Goal: Task Accomplishment & Management: Manage account settings

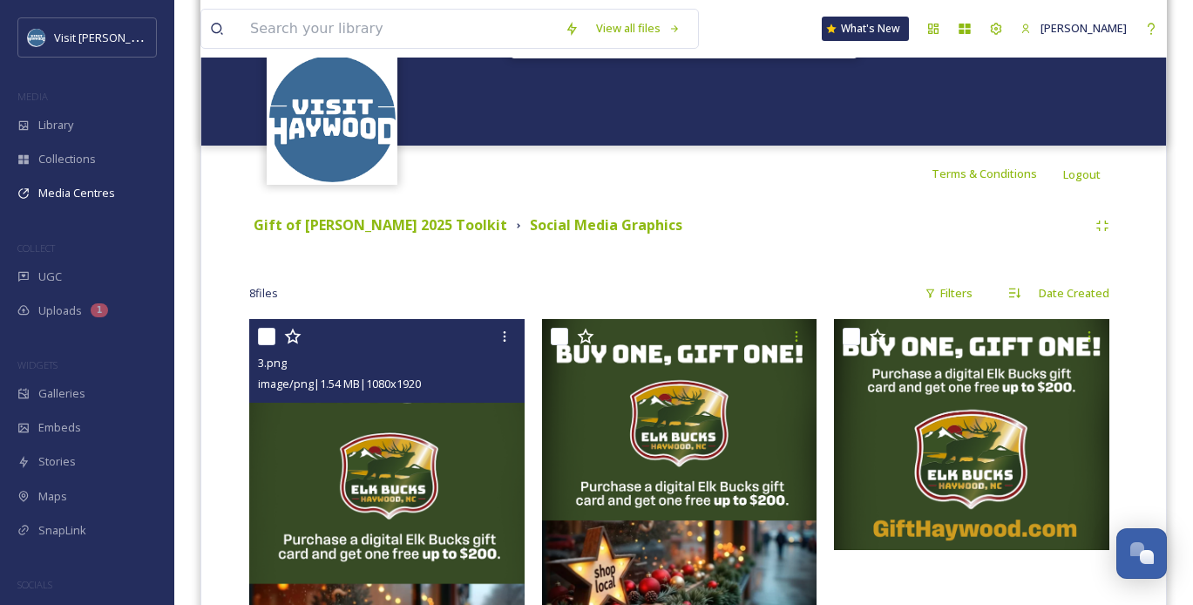
scroll to position [236, 0]
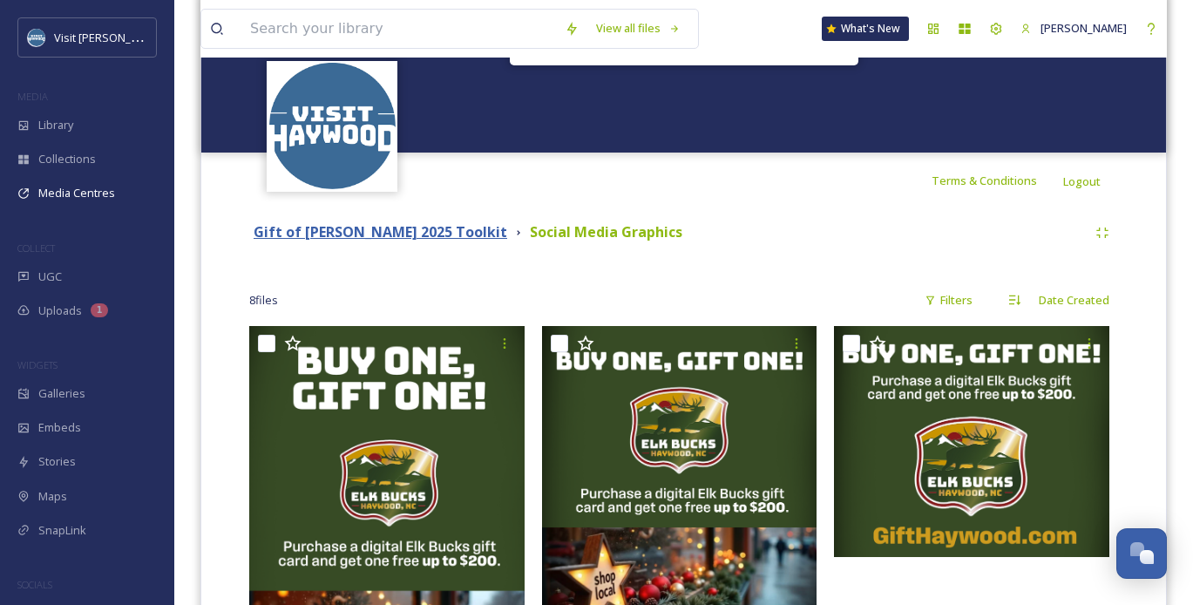
click at [390, 223] on strong "Gift of [PERSON_NAME] 2025 Toolkit" at bounding box center [381, 231] width 254 height 19
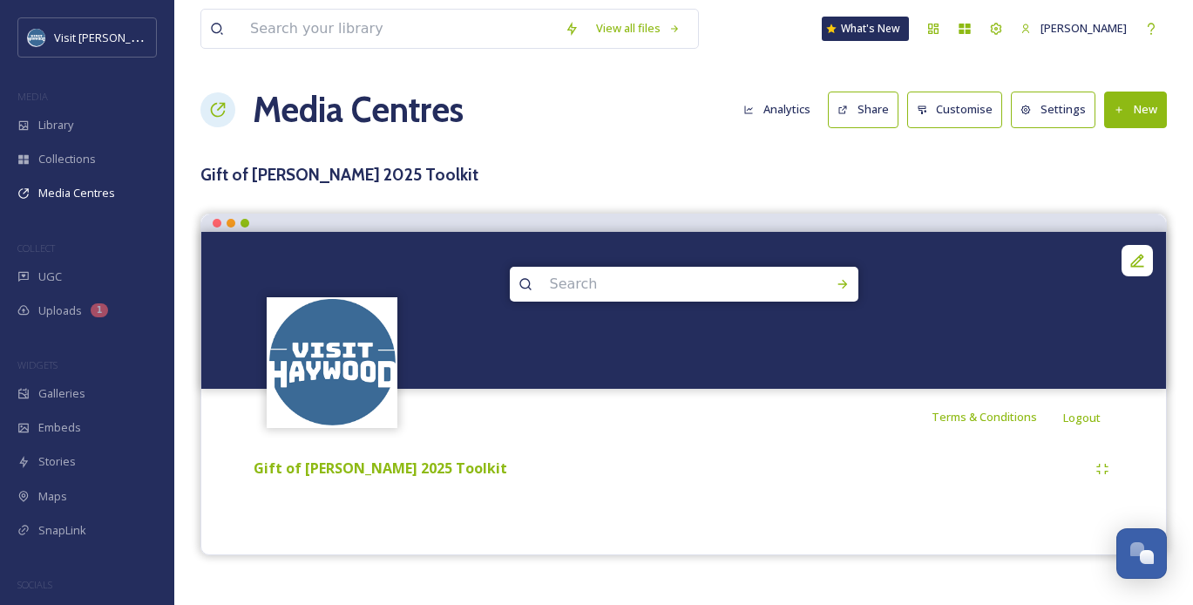
click at [406, 234] on div at bounding box center [683, 310] width 965 height 157
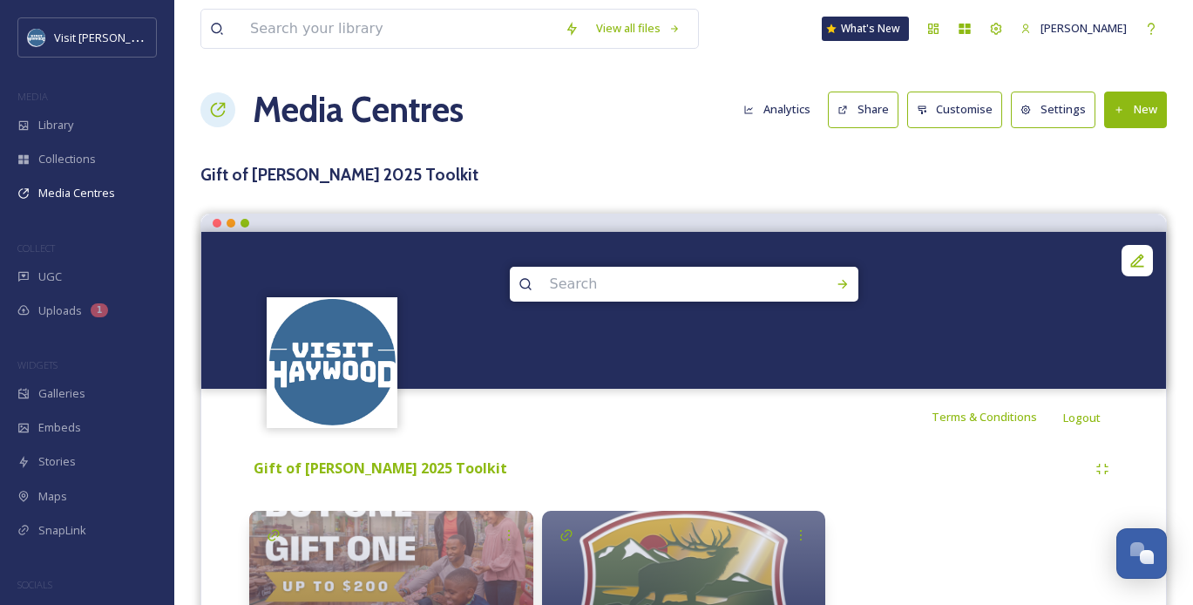
click at [1132, 111] on button "New" at bounding box center [1135, 110] width 63 height 36
click at [1113, 187] on span "Add Album" at bounding box center [1129, 184] width 57 height 17
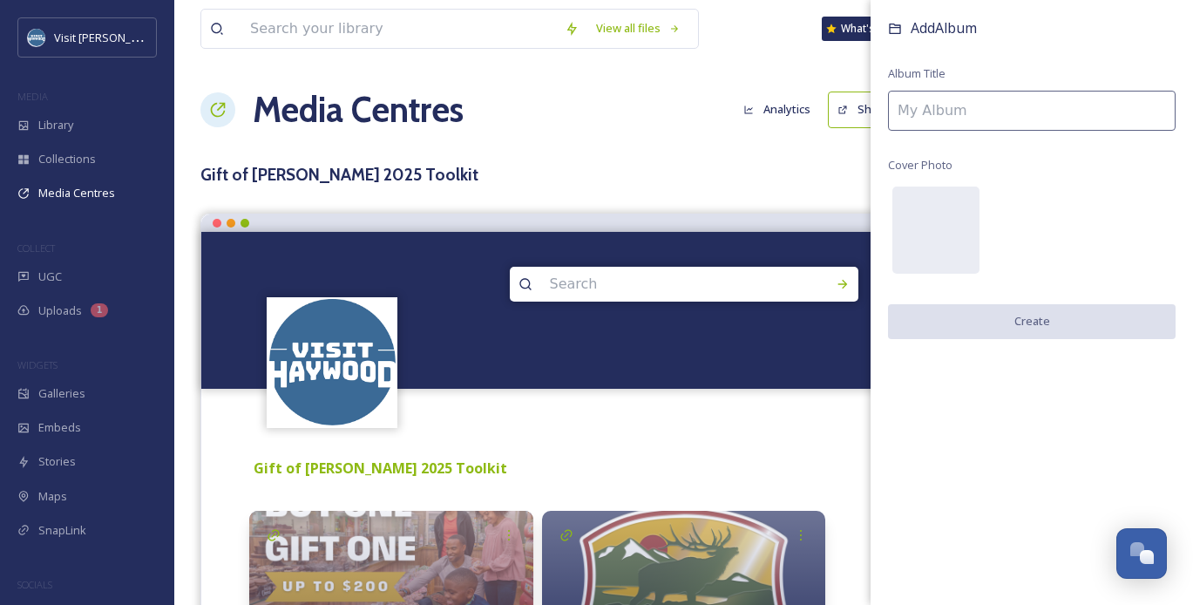
click at [961, 102] on input at bounding box center [1032, 111] width 288 height 40
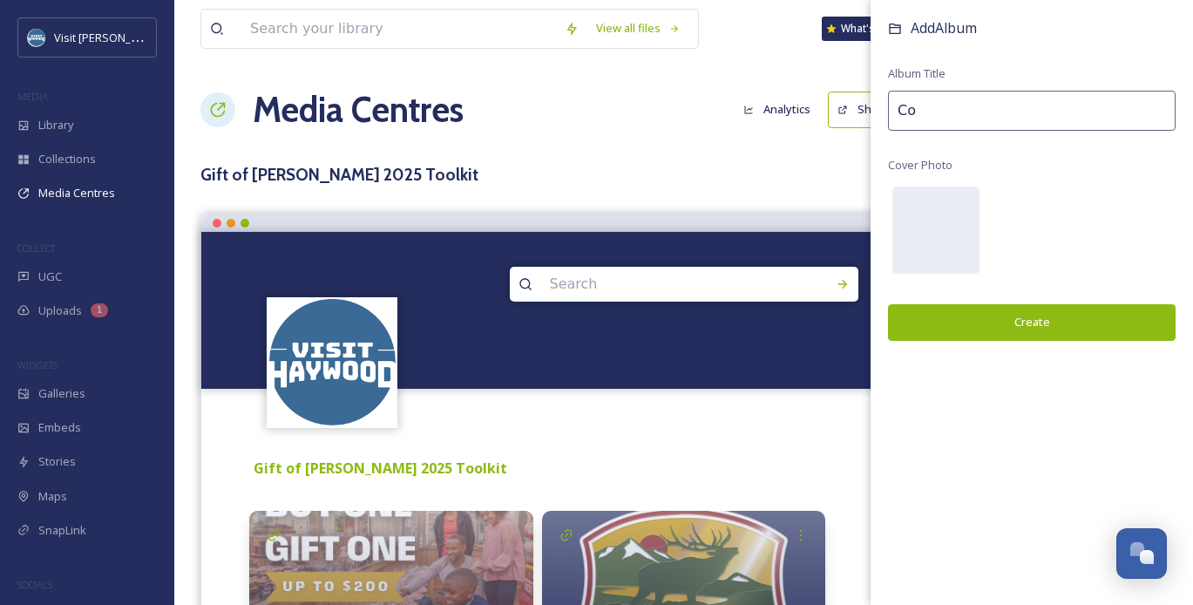
type input "C"
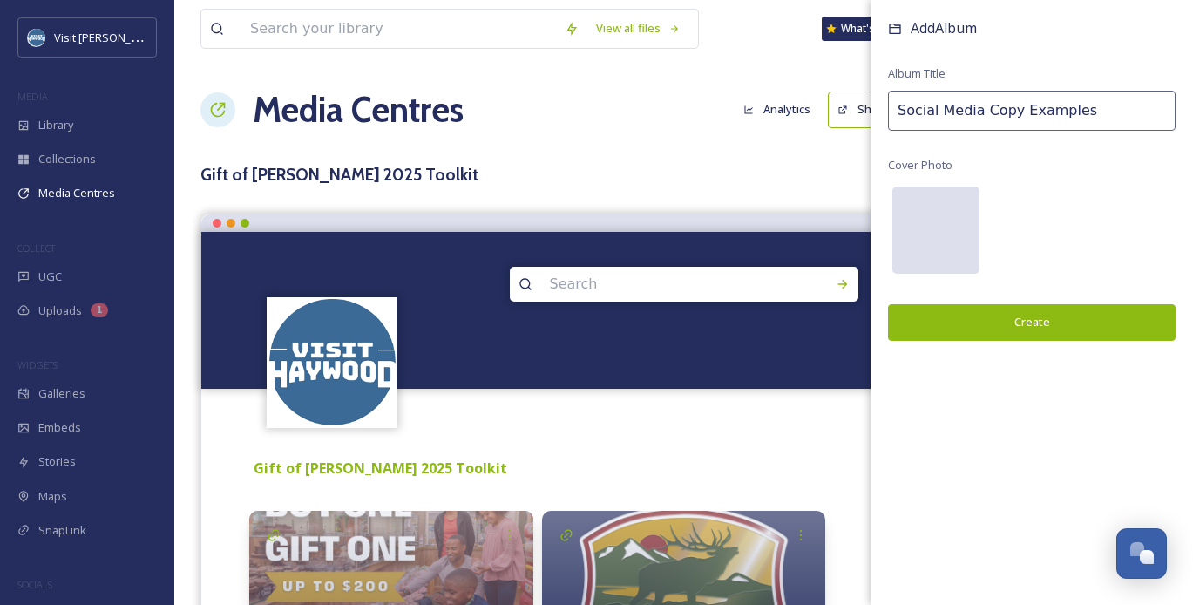
type input "Social Media Copy Examples"
click at [913, 238] on div at bounding box center [935, 230] width 87 height 87
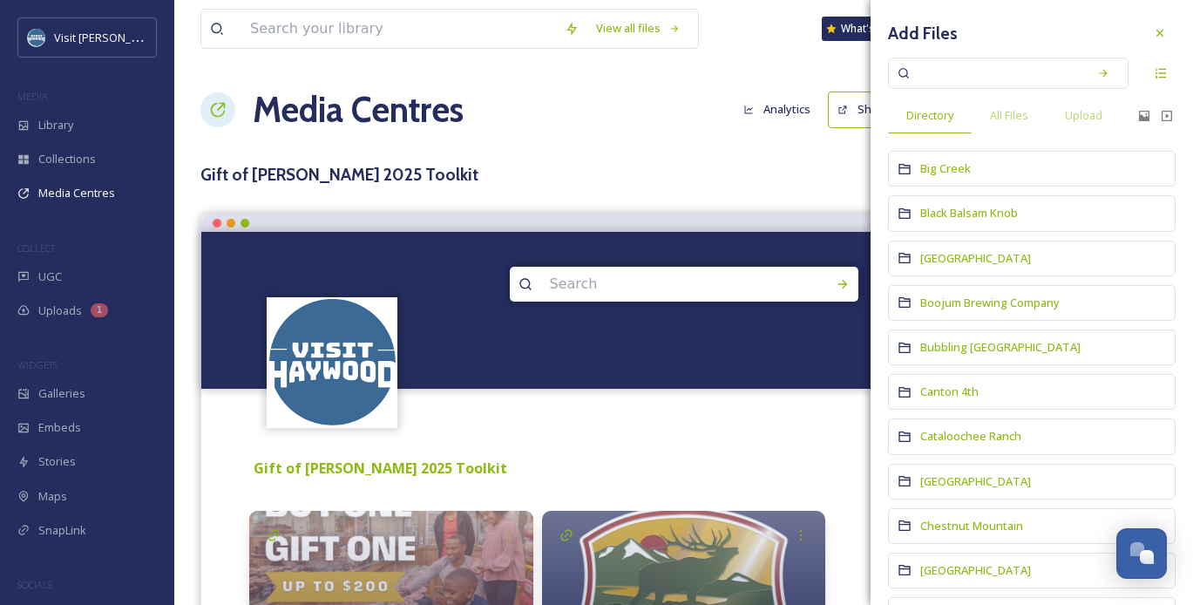
click at [1011, 125] on div "All Files" at bounding box center [1009, 116] width 75 height 36
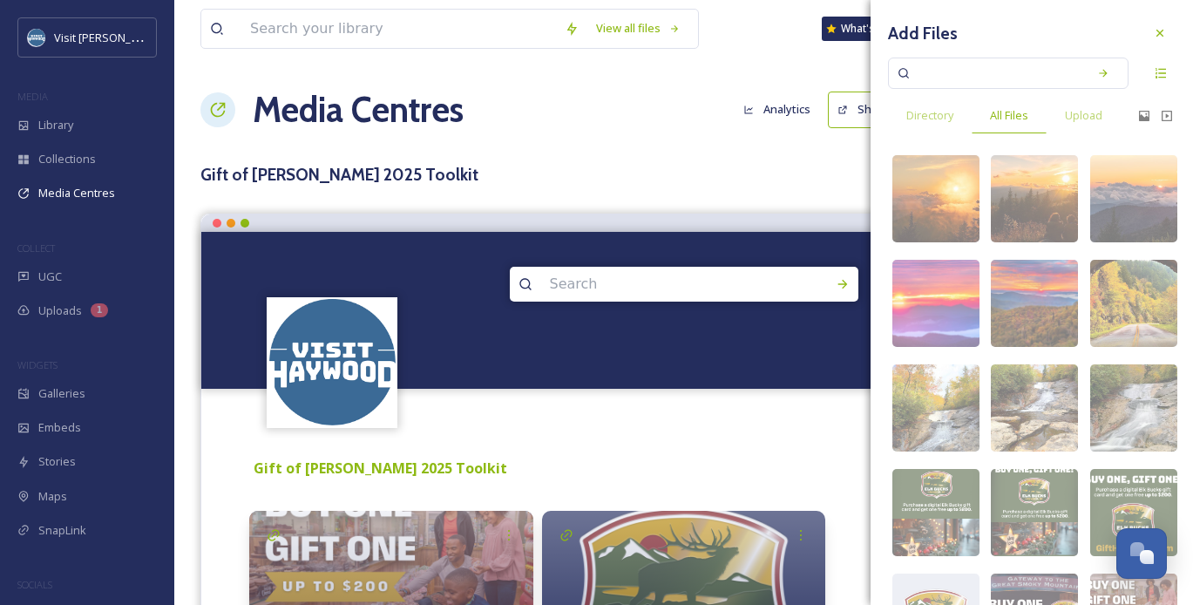
click at [987, 64] on input at bounding box center [996, 73] width 165 height 38
type input "winter"
drag, startPoint x: 969, startPoint y: 76, endPoint x: 895, endPoint y: 76, distance: 74.1
click at [895, 76] on div "winter" at bounding box center [1008, 73] width 241 height 31
type input "w"
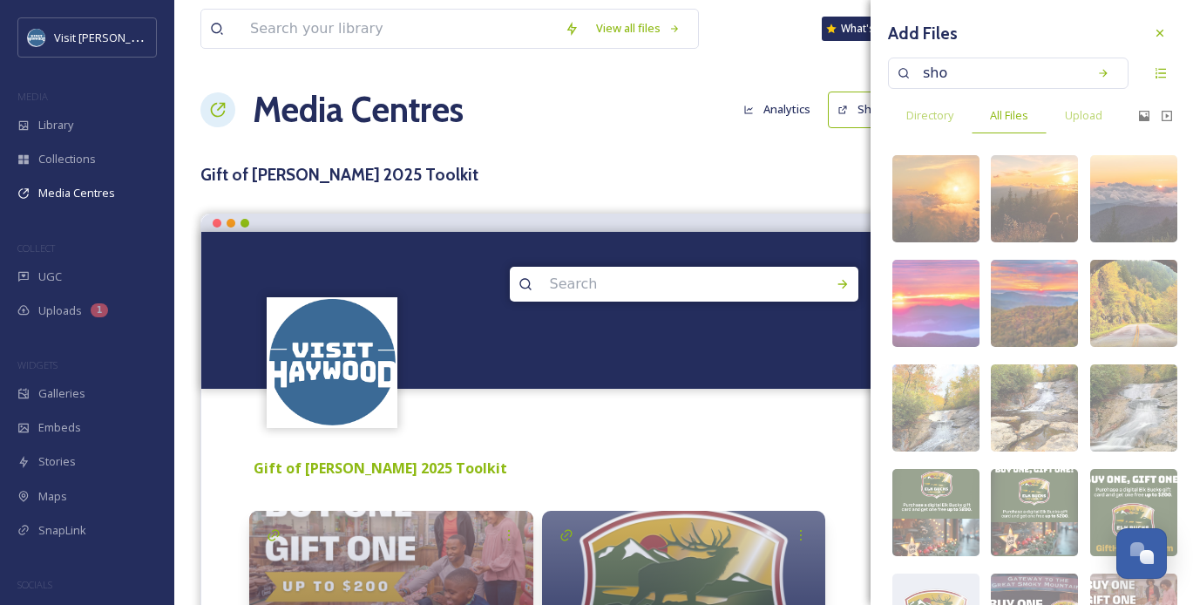
type input "shop"
click at [1098, 76] on icon at bounding box center [1103, 73] width 12 height 12
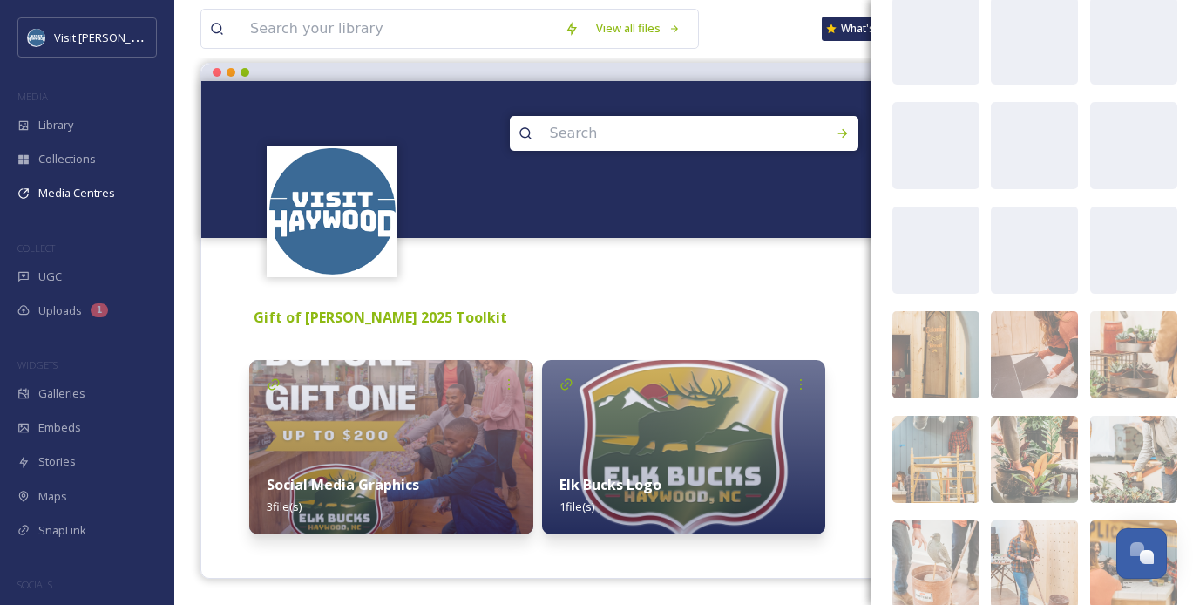
scroll to position [15532, 0]
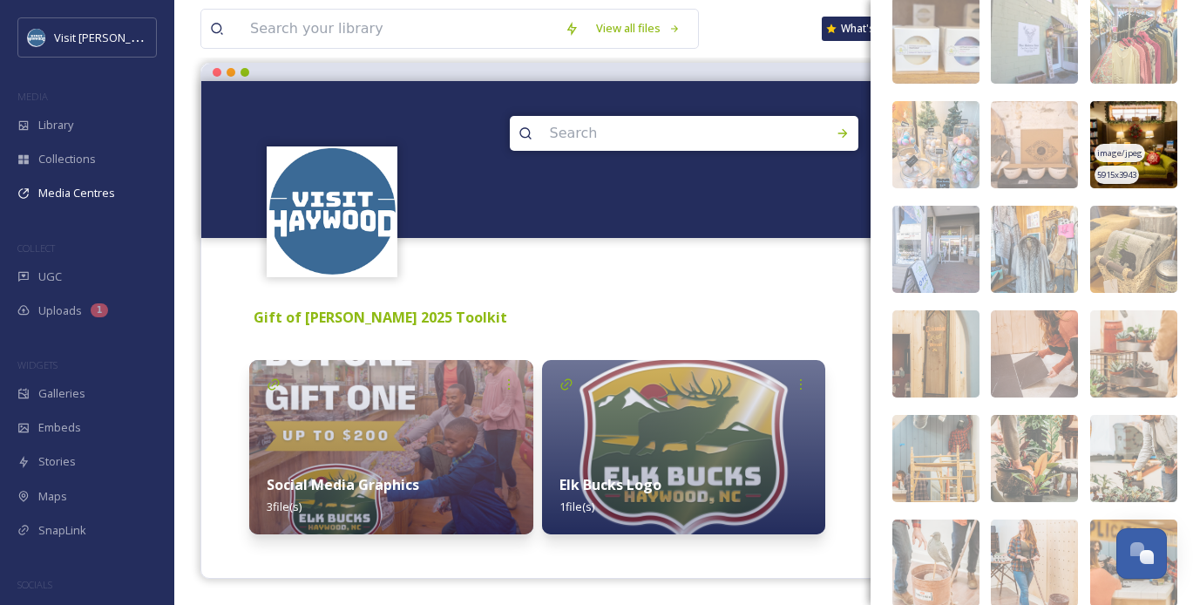
click at [1150, 143] on img at bounding box center [1133, 144] width 87 height 87
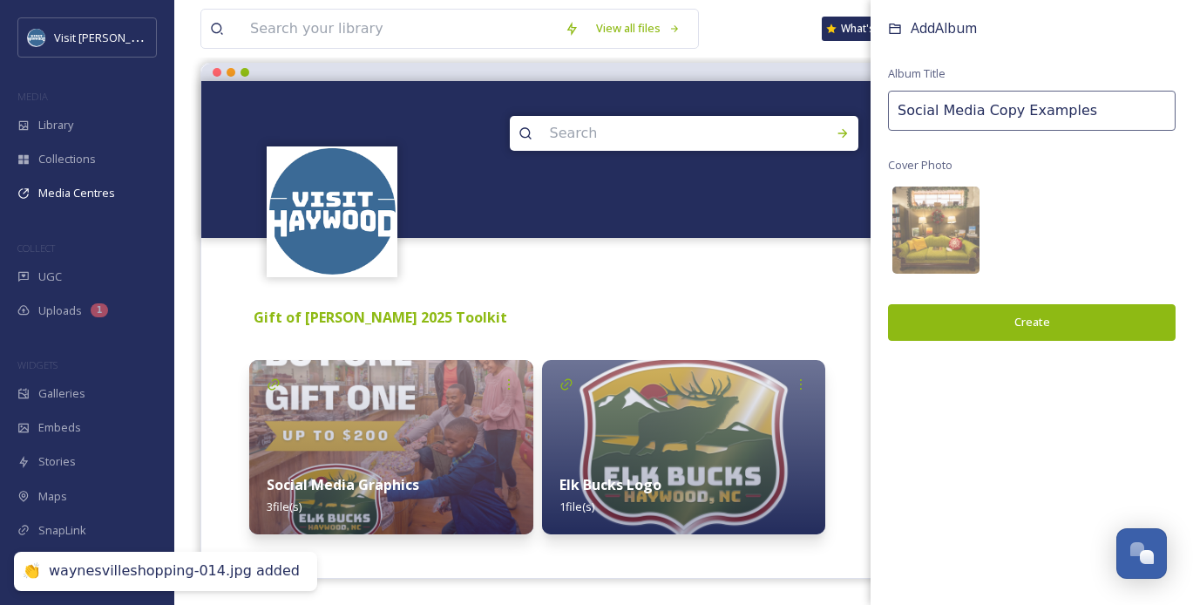
click at [987, 336] on button "Create" at bounding box center [1032, 322] width 288 height 36
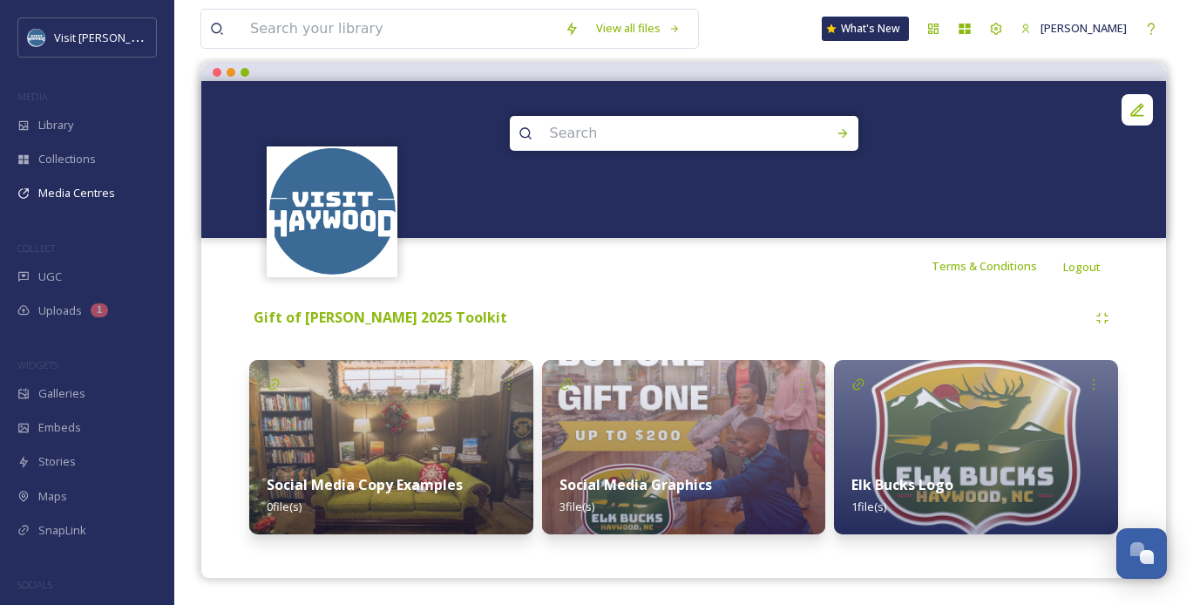
click at [424, 458] on div "Social Media Copy Examples 0 file(s)" at bounding box center [391, 496] width 284 height 78
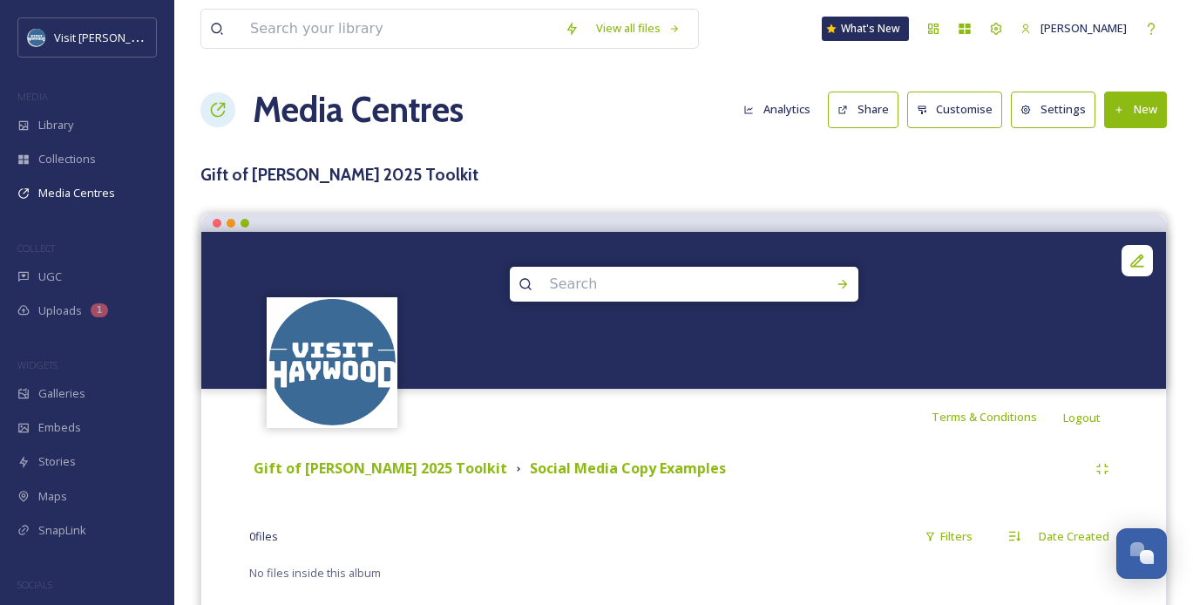
scroll to position [40, 0]
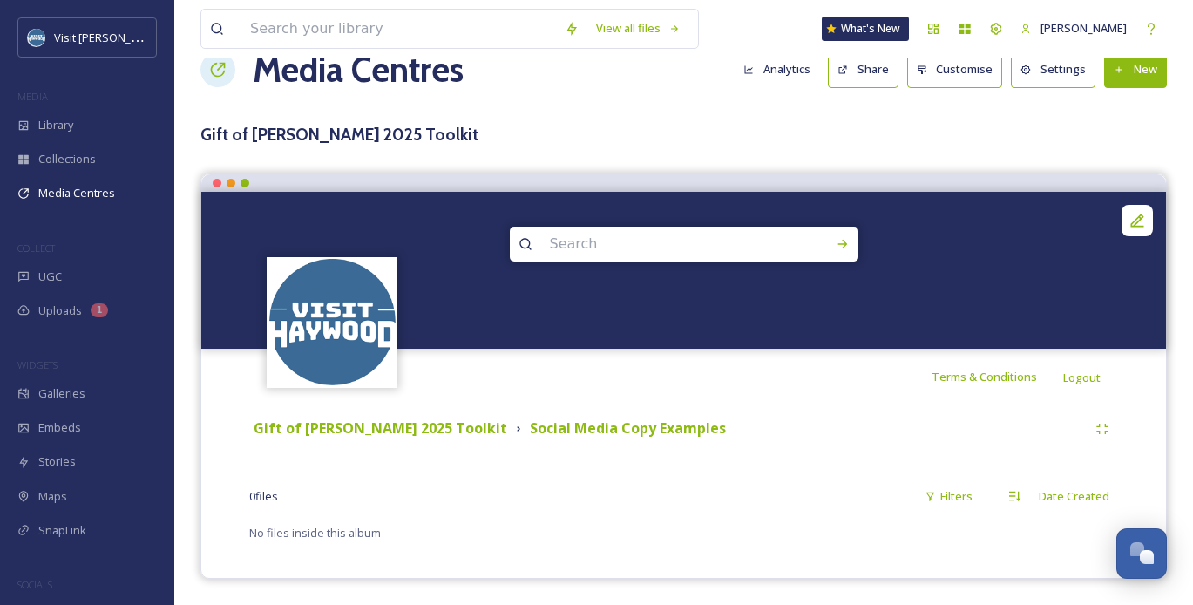
click at [1129, 79] on button "New" at bounding box center [1135, 69] width 63 height 36
click at [1121, 105] on span "Add Files" at bounding box center [1124, 110] width 47 height 17
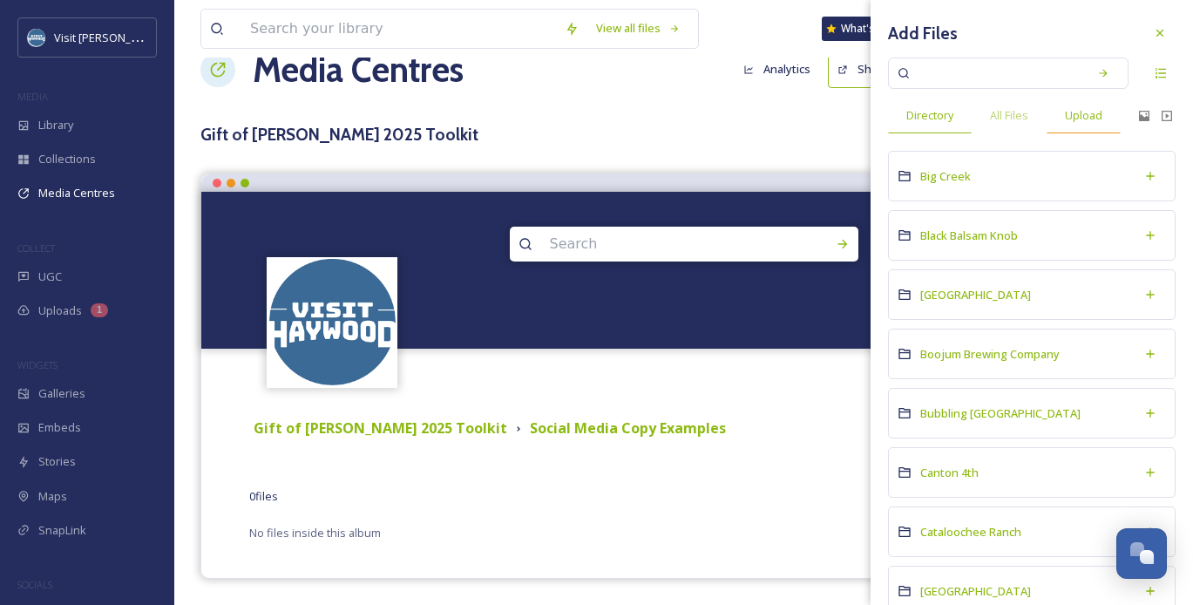
click at [1097, 112] on span "Upload" at bounding box center [1083, 115] width 37 height 17
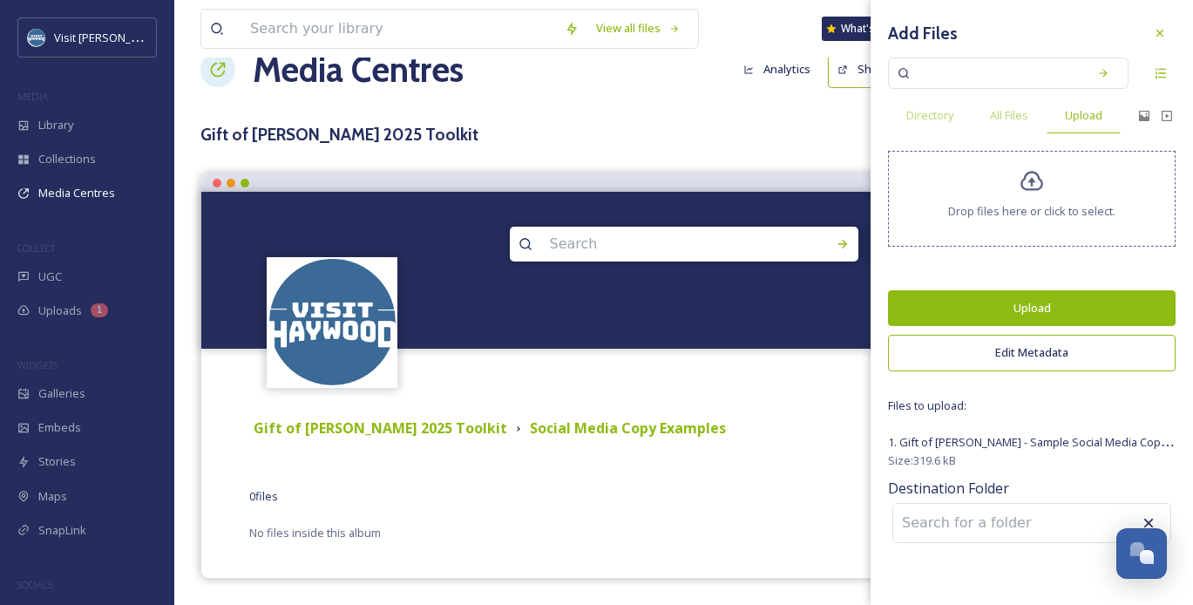
click at [1057, 303] on button "Upload" at bounding box center [1032, 308] width 288 height 36
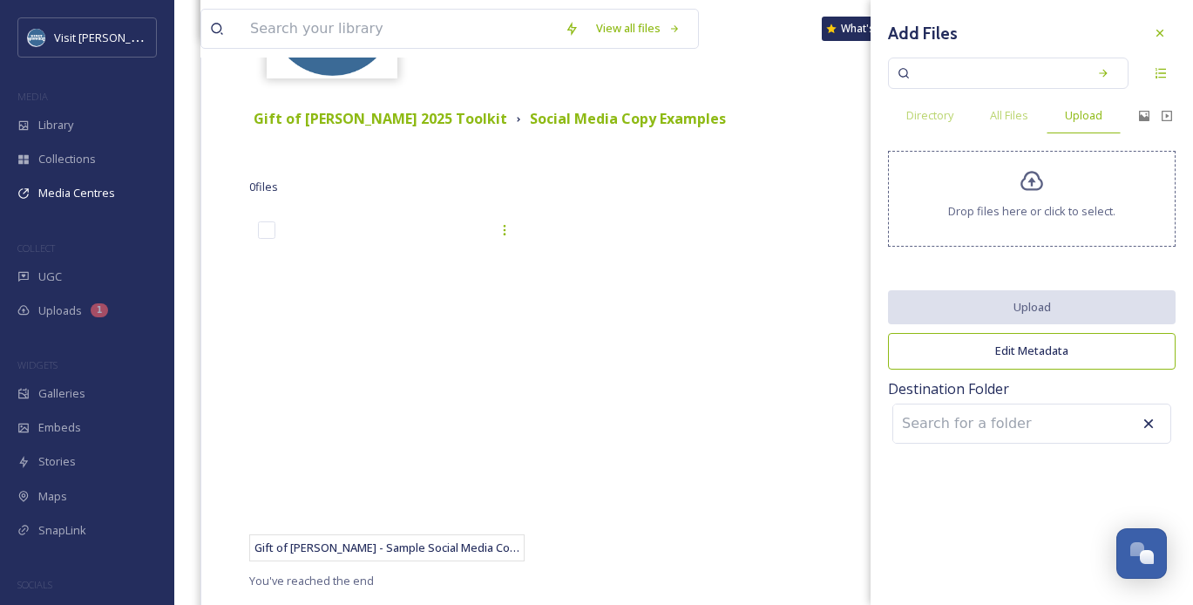
scroll to position [352, 0]
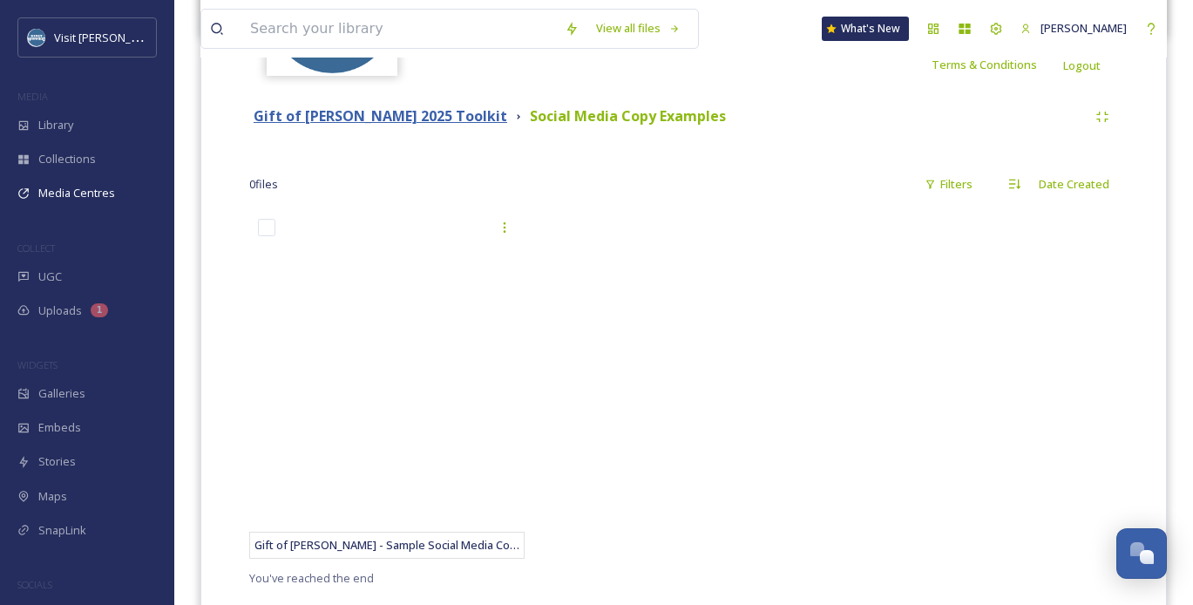
click at [421, 113] on strong "Gift of [PERSON_NAME] 2025 Toolkit" at bounding box center [381, 115] width 254 height 19
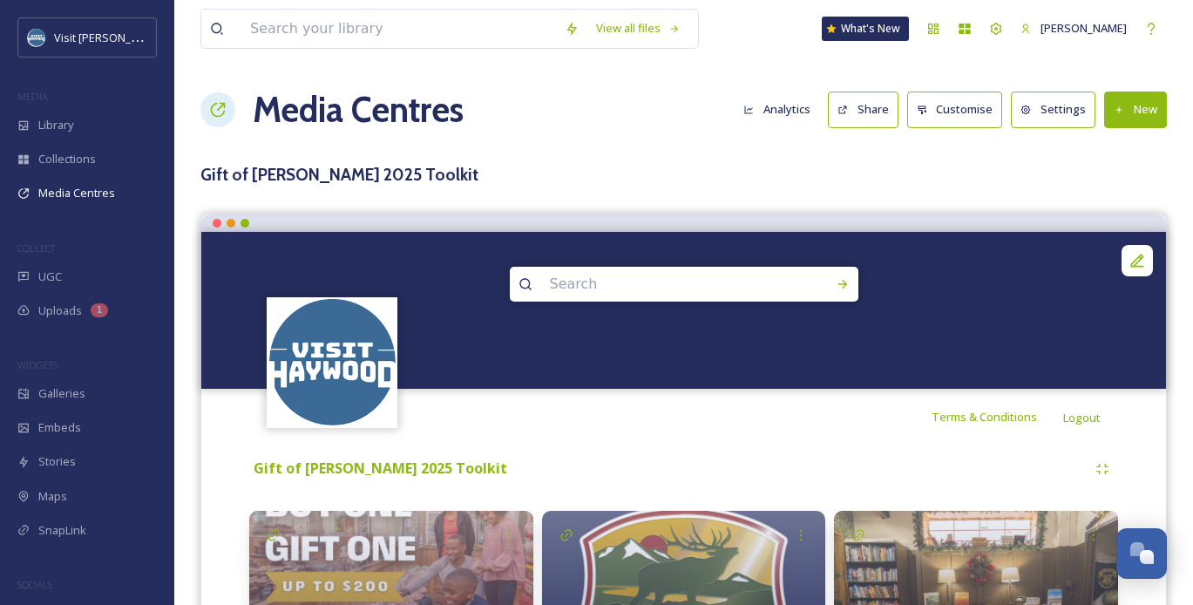
scroll to position [151, 0]
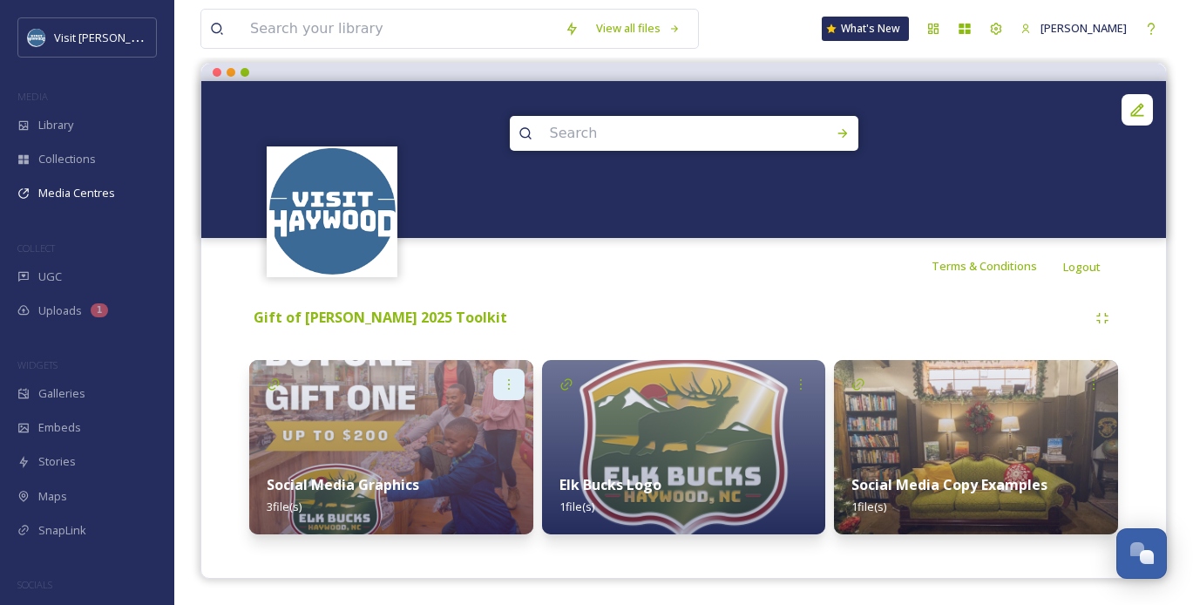
click at [505, 378] on icon at bounding box center [509, 384] width 14 height 14
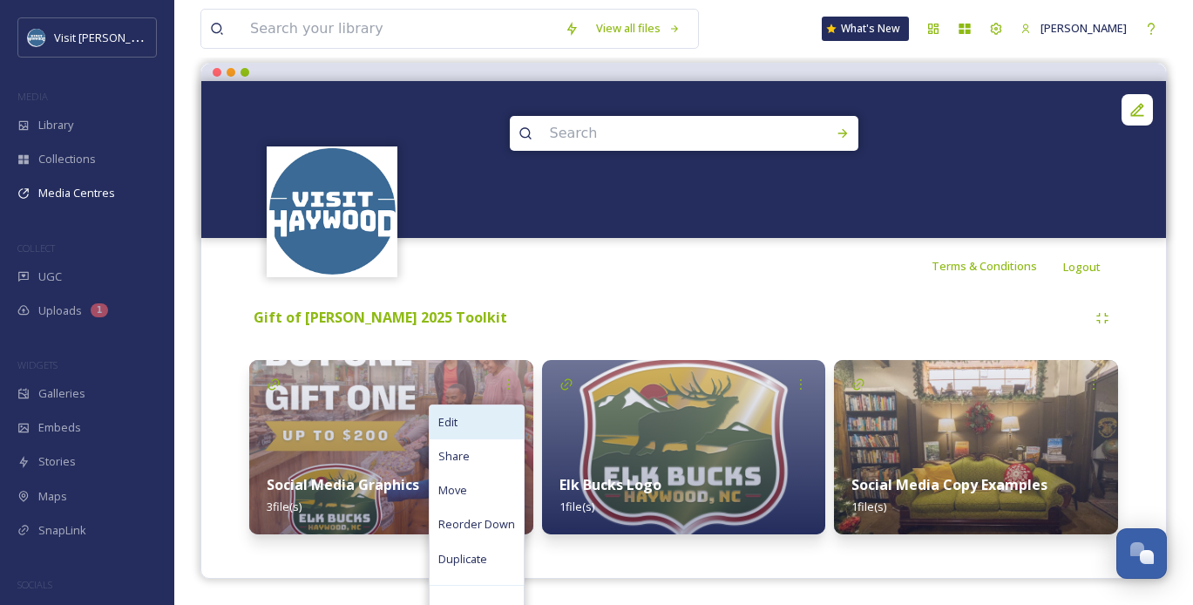
click at [486, 423] on div "Edit" at bounding box center [477, 422] width 94 height 34
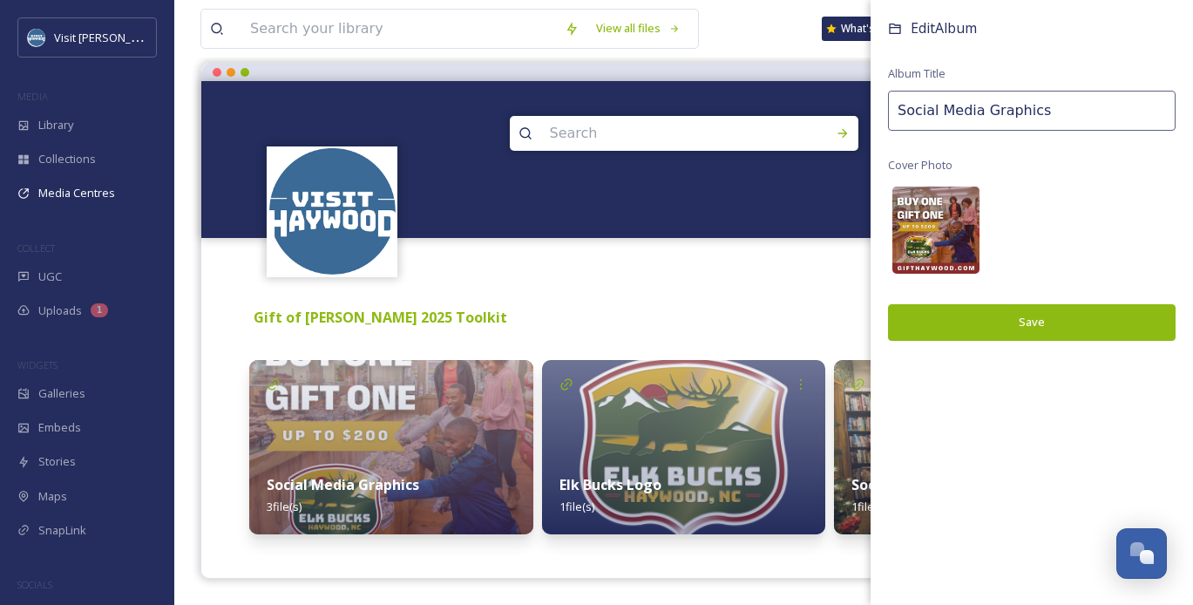
click at [951, 222] on img at bounding box center [935, 230] width 87 height 87
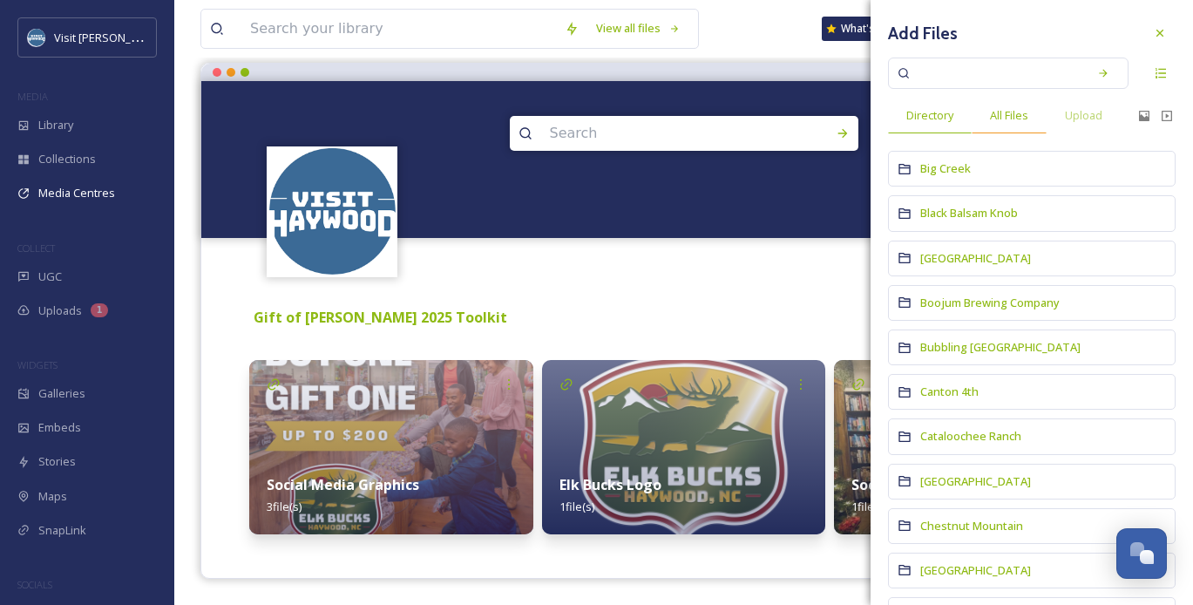
click at [1016, 112] on span "All Files" at bounding box center [1009, 115] width 38 height 17
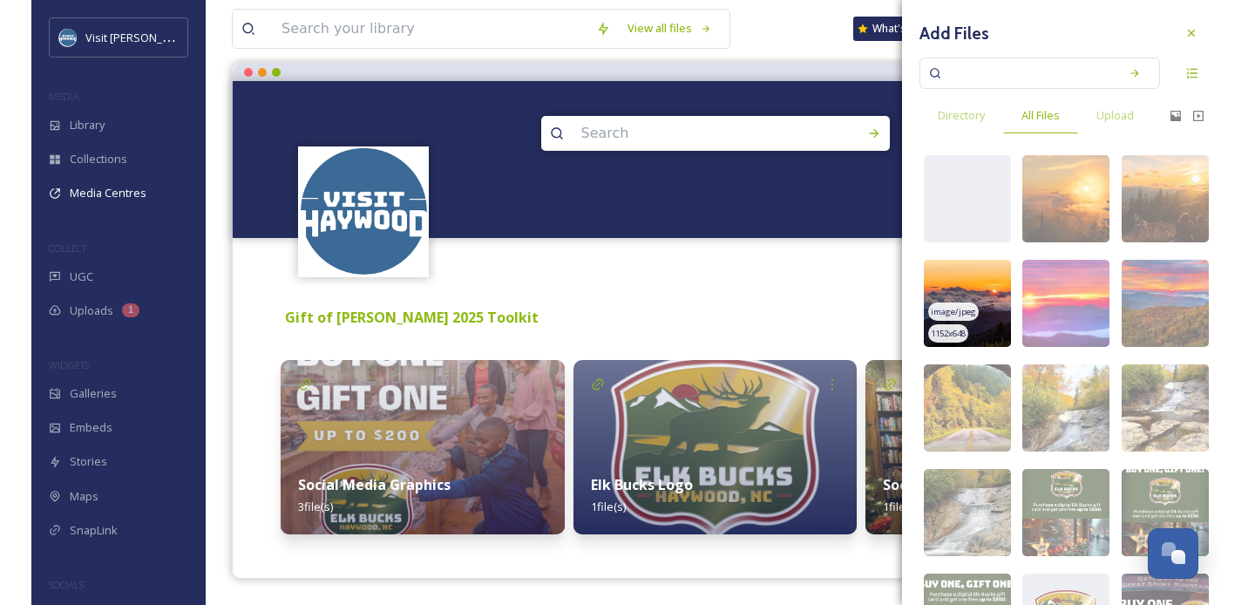
scroll to position [94, 0]
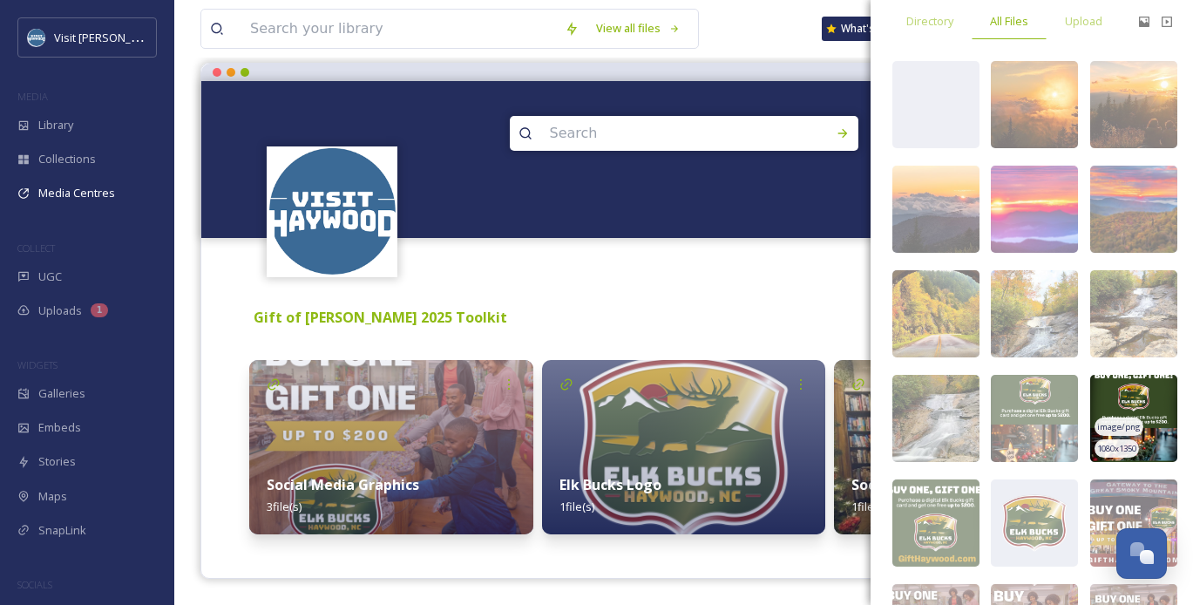
click at [1147, 400] on img at bounding box center [1133, 418] width 87 height 87
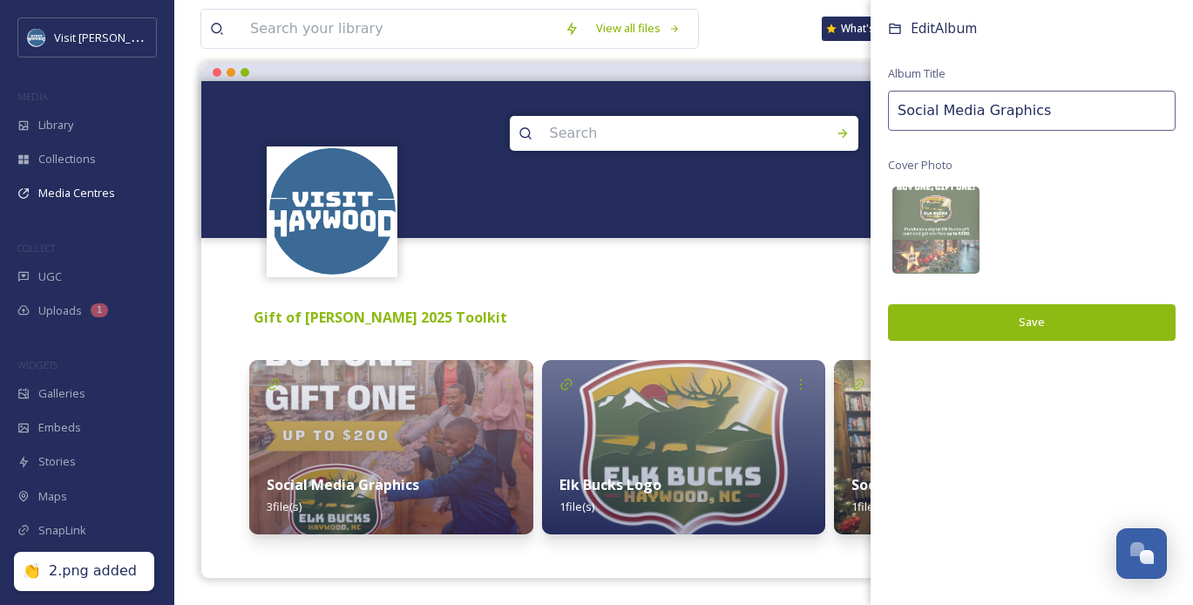
click at [1029, 314] on button "Save" at bounding box center [1032, 322] width 288 height 36
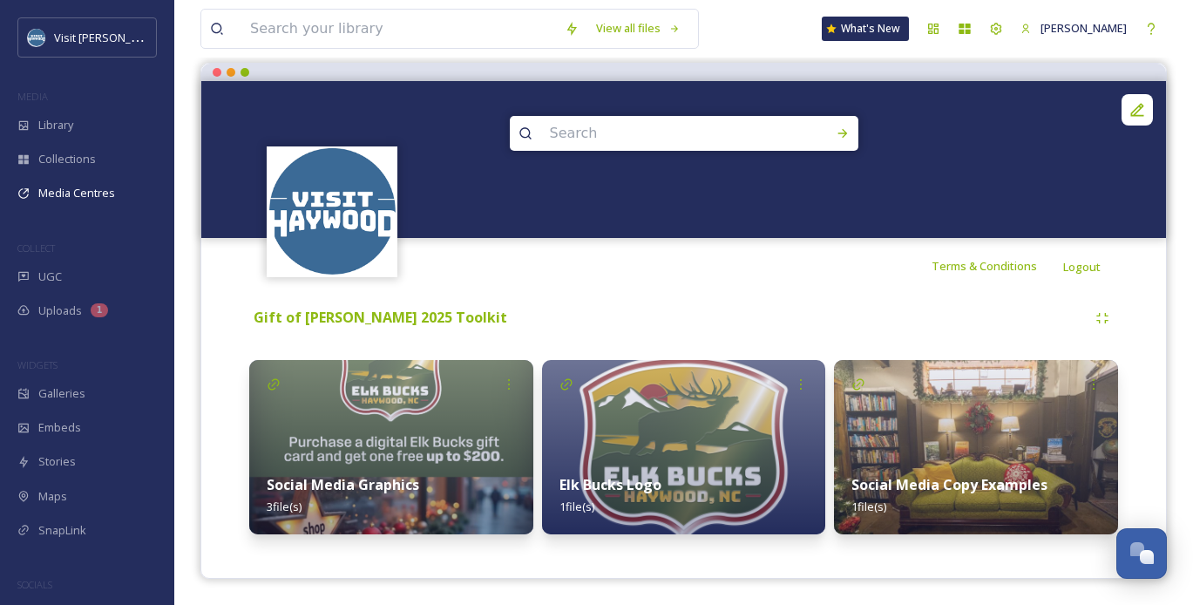
click at [746, 283] on div "Terms & Conditions Logout" at bounding box center [683, 266] width 965 height 56
click at [640, 241] on div "Terms & Conditions Logout" at bounding box center [683, 266] width 965 height 56
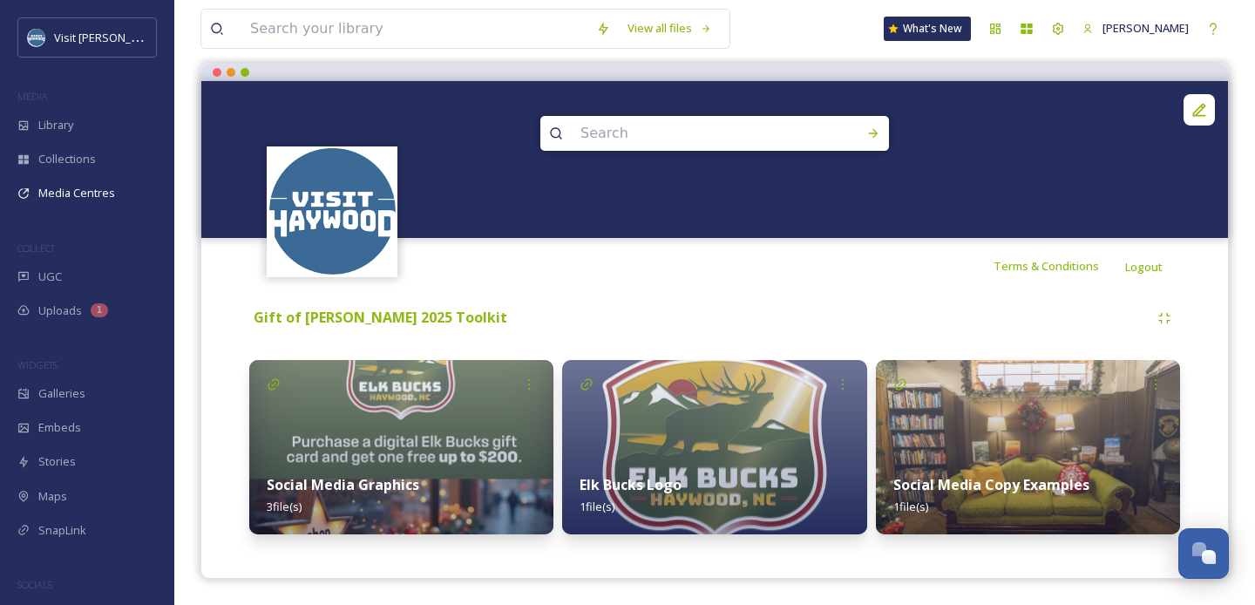
click at [441, 425] on img at bounding box center [401, 447] width 304 height 174
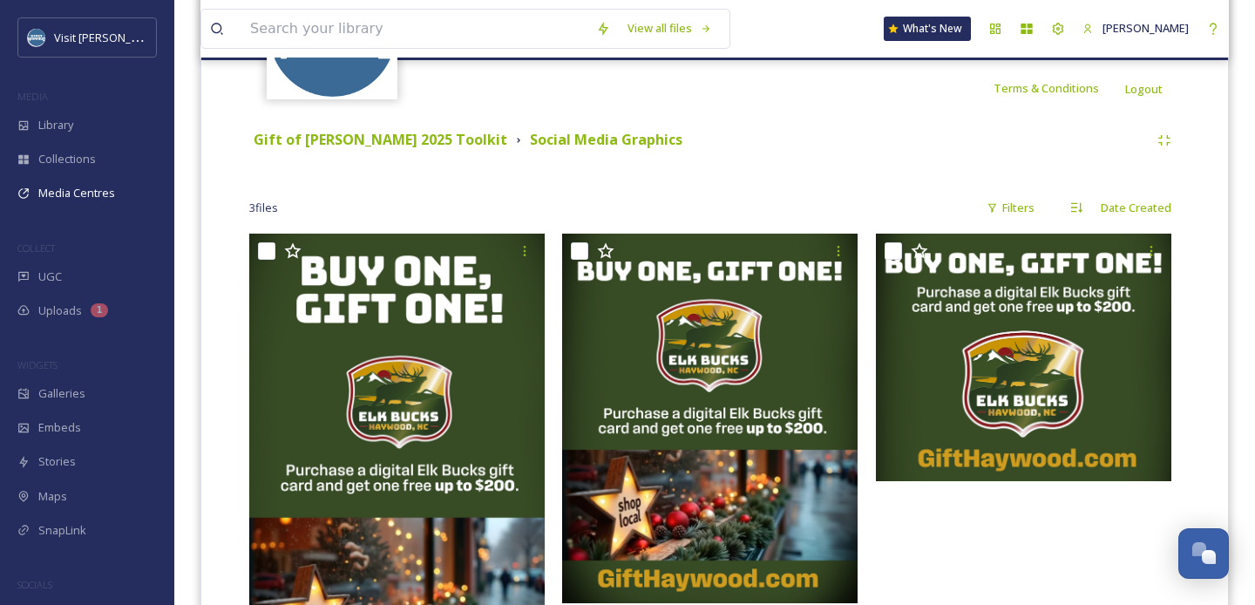
scroll to position [354, 0]
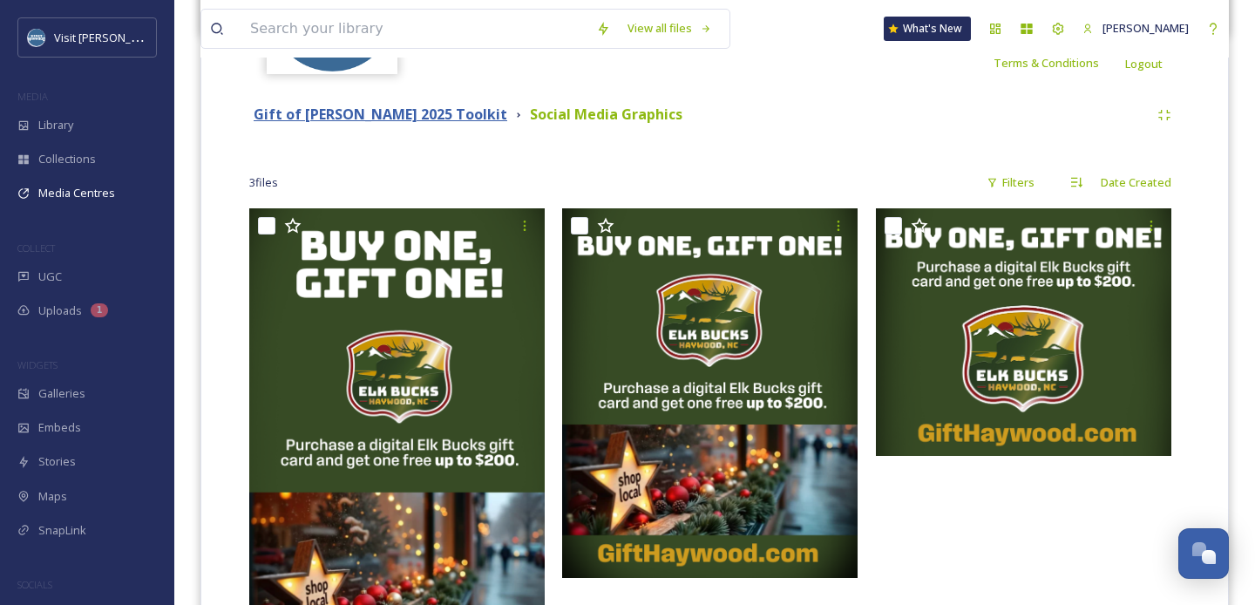
click at [390, 114] on strong "Gift of [PERSON_NAME] 2025 Toolkit" at bounding box center [381, 114] width 254 height 19
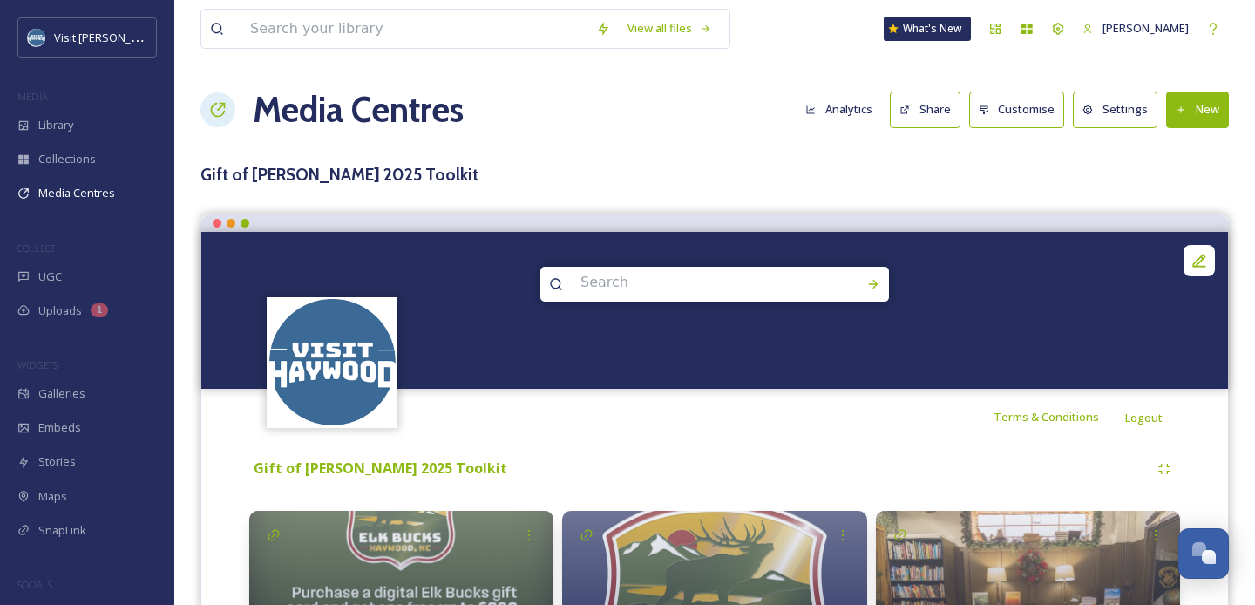
scroll to position [151, 0]
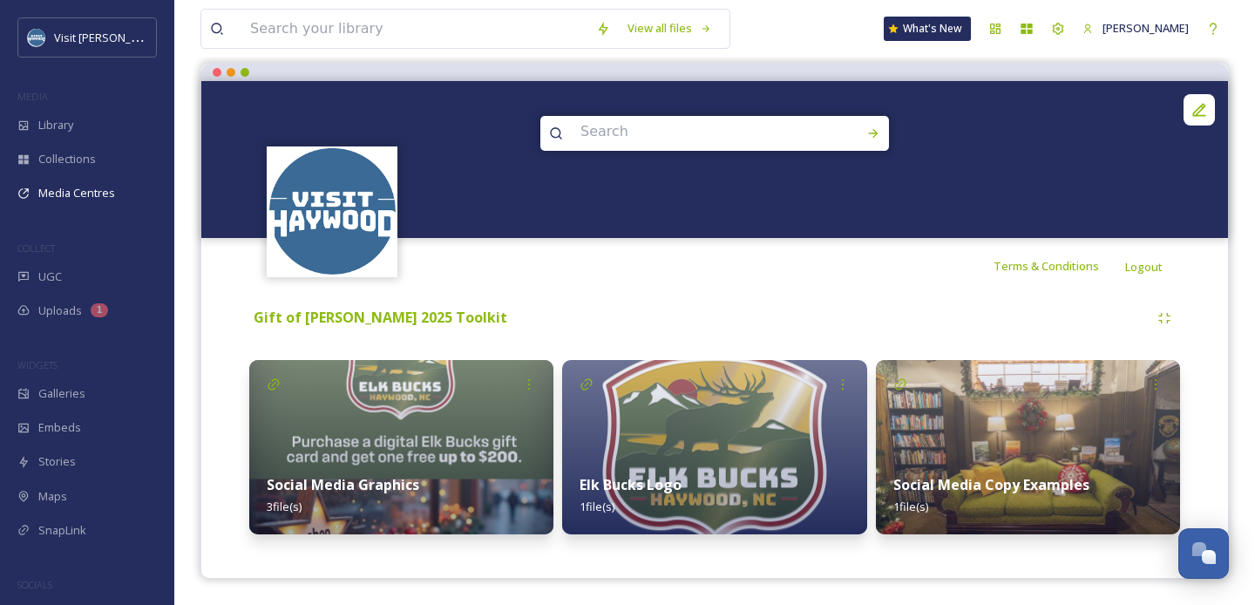
click at [1008, 390] on img at bounding box center [1028, 447] width 304 height 174
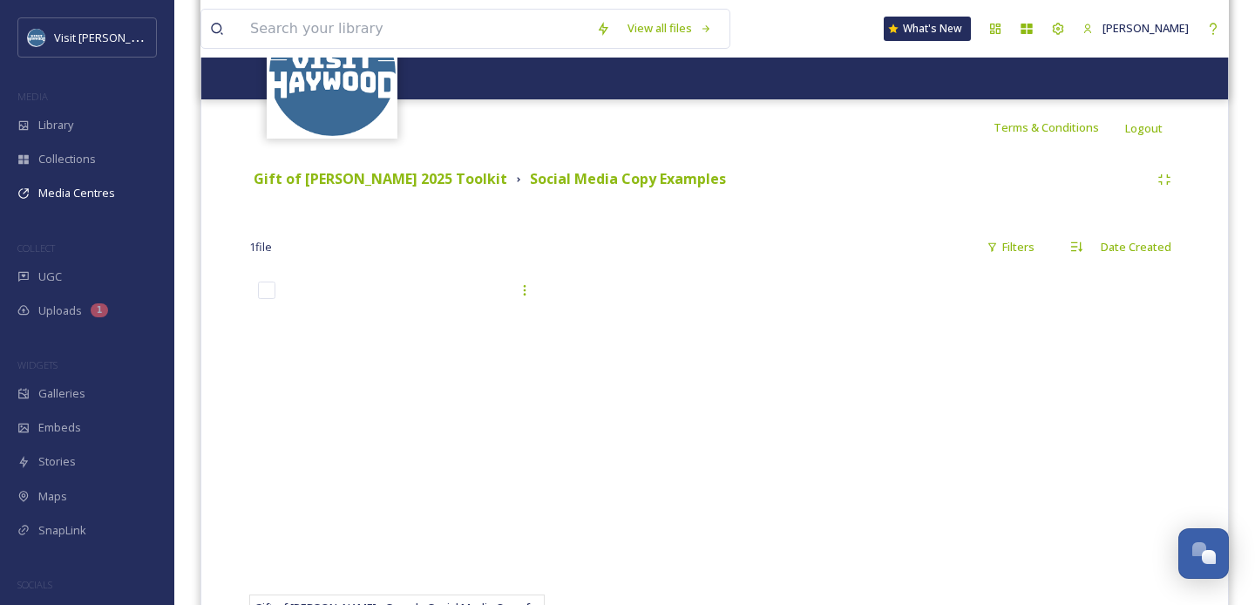
scroll to position [285, 0]
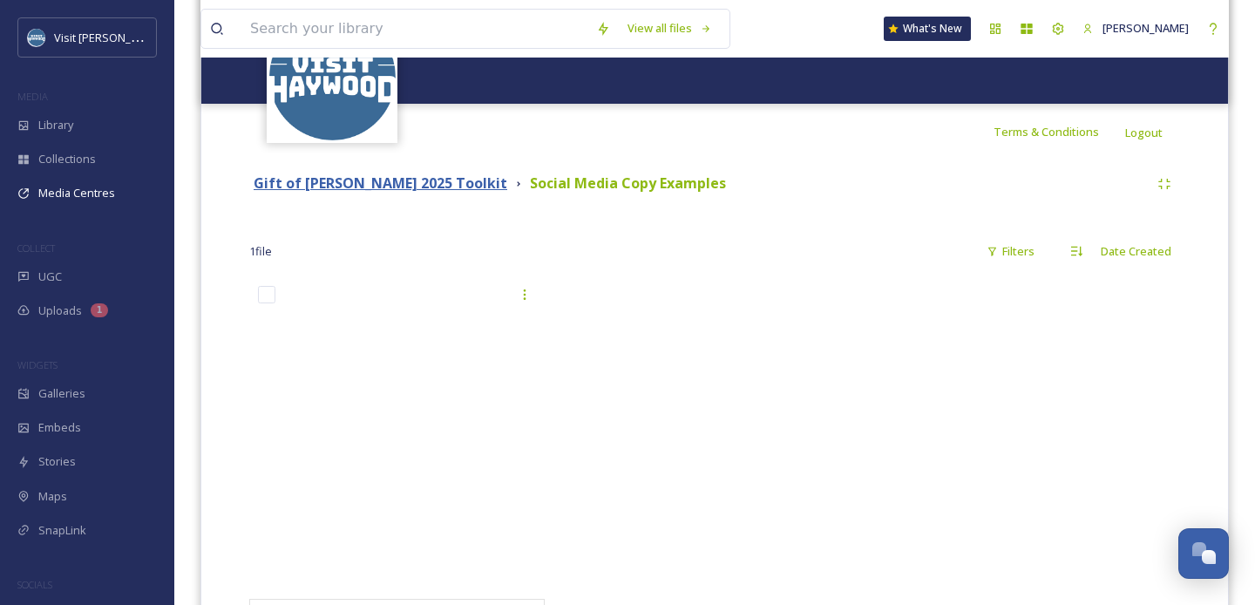
click at [396, 177] on strong "Gift of [PERSON_NAME] 2025 Toolkit" at bounding box center [381, 182] width 254 height 19
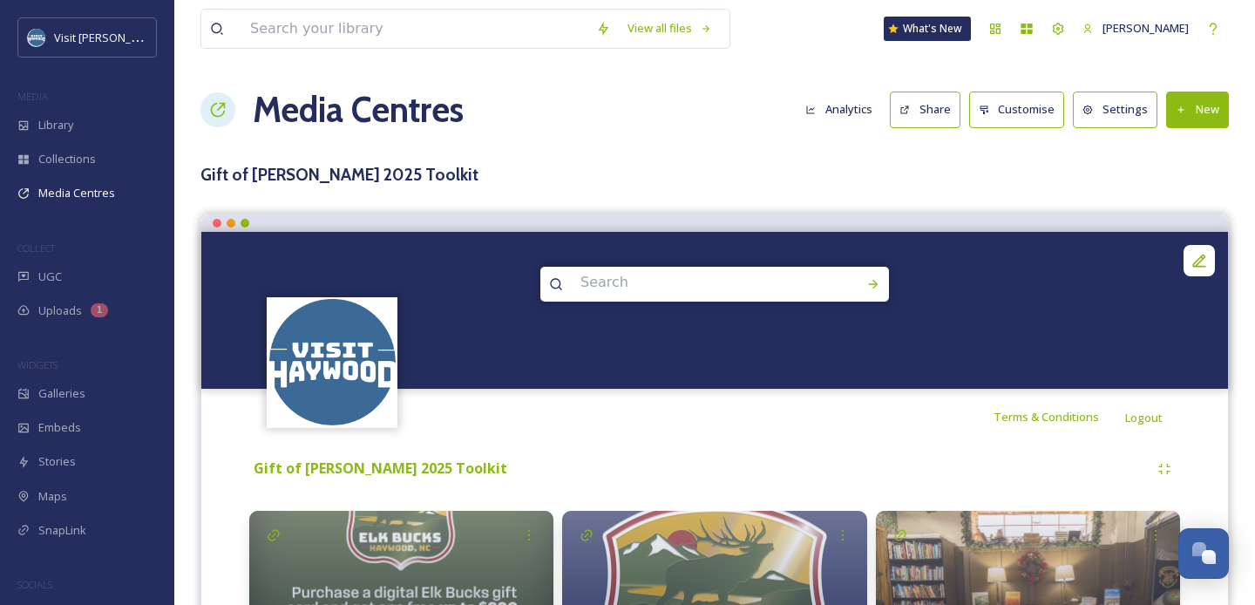
click at [1192, 126] on button "New" at bounding box center [1197, 110] width 63 height 36
click at [1182, 181] on span "Add Album" at bounding box center [1191, 184] width 57 height 17
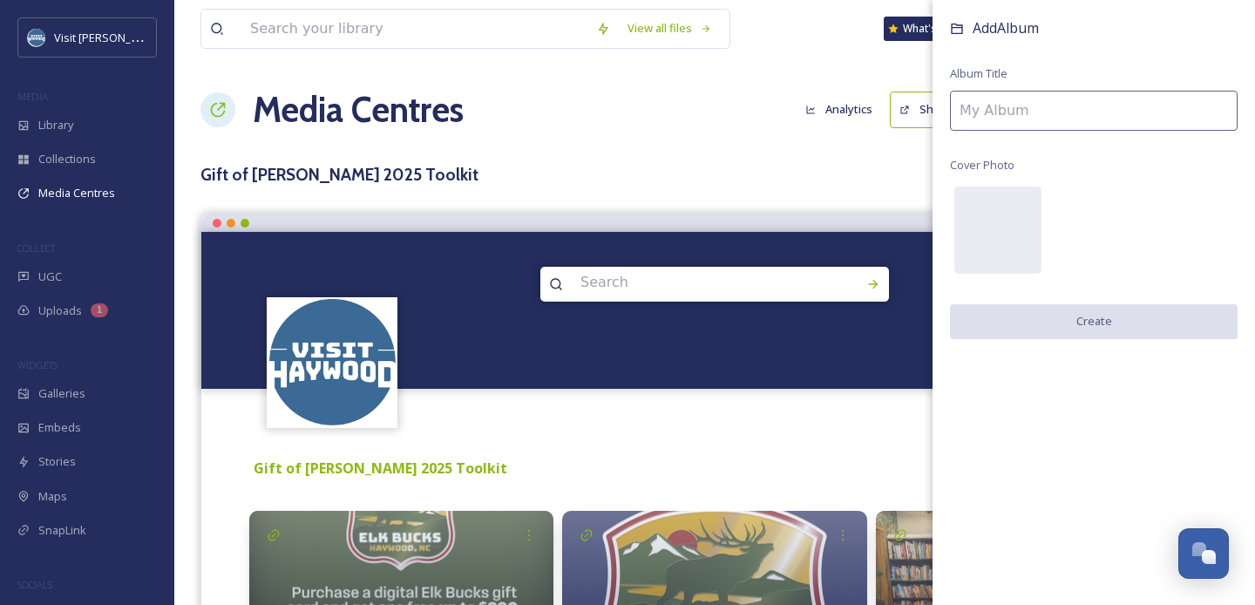
click at [1055, 113] on input at bounding box center [1094, 111] width 288 height 40
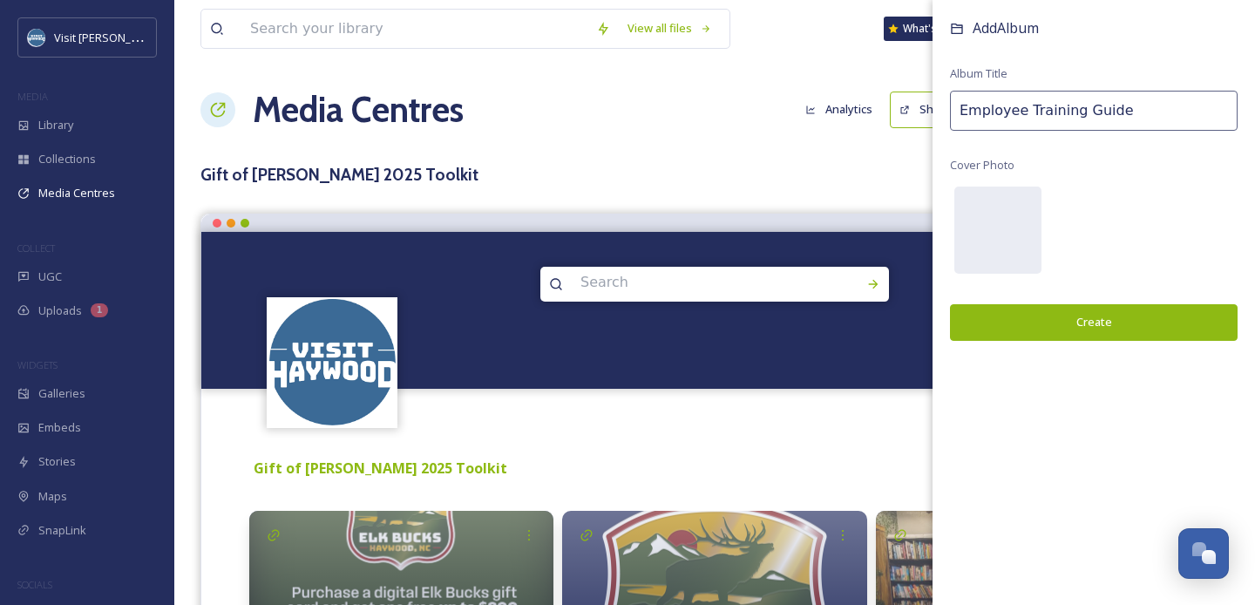
type input "Employee Training Guide"
click at [1031, 319] on button "Create" at bounding box center [1094, 322] width 288 height 36
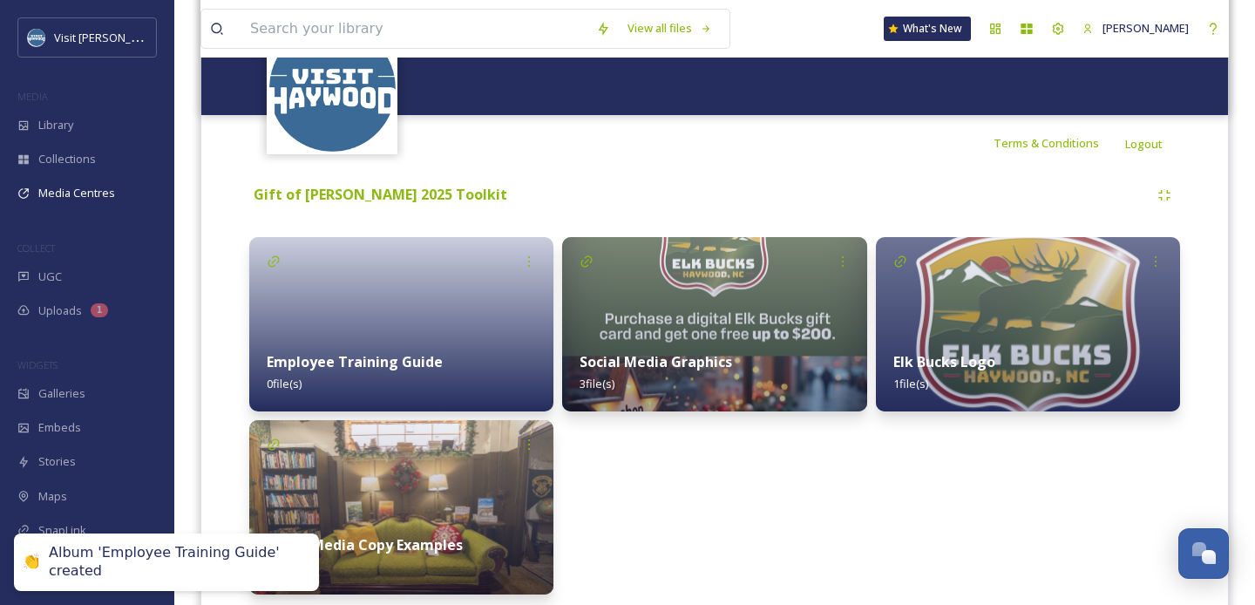
scroll to position [283, 0]
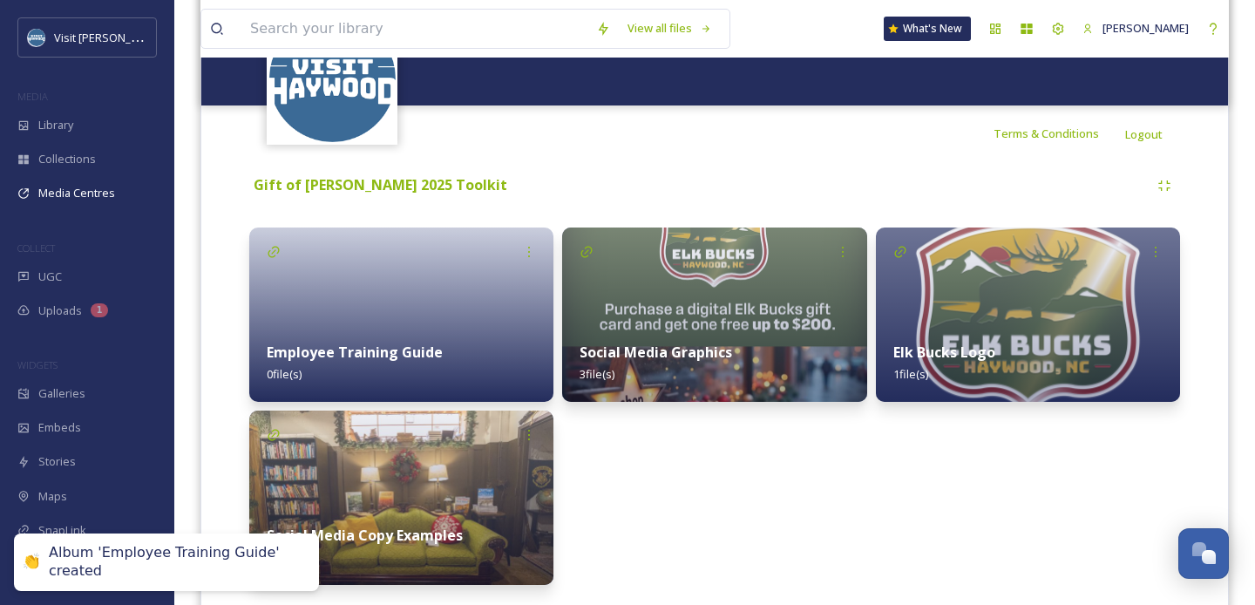
click at [404, 337] on div "Employee Training Guide 0 file(s)" at bounding box center [401, 363] width 304 height 78
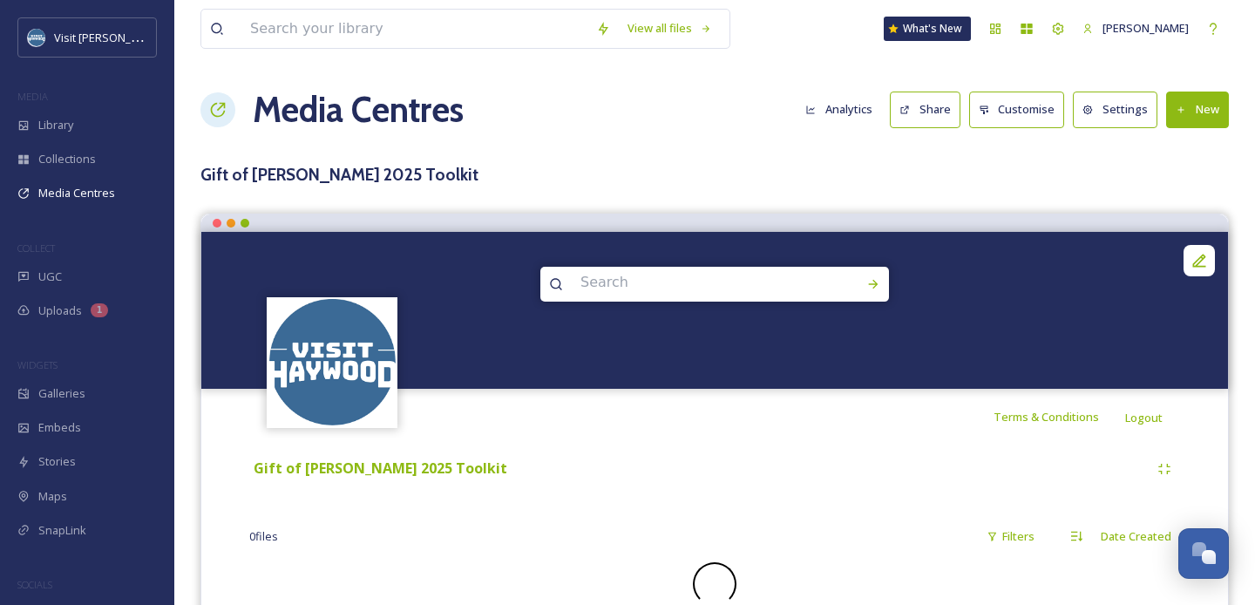
scroll to position [40, 0]
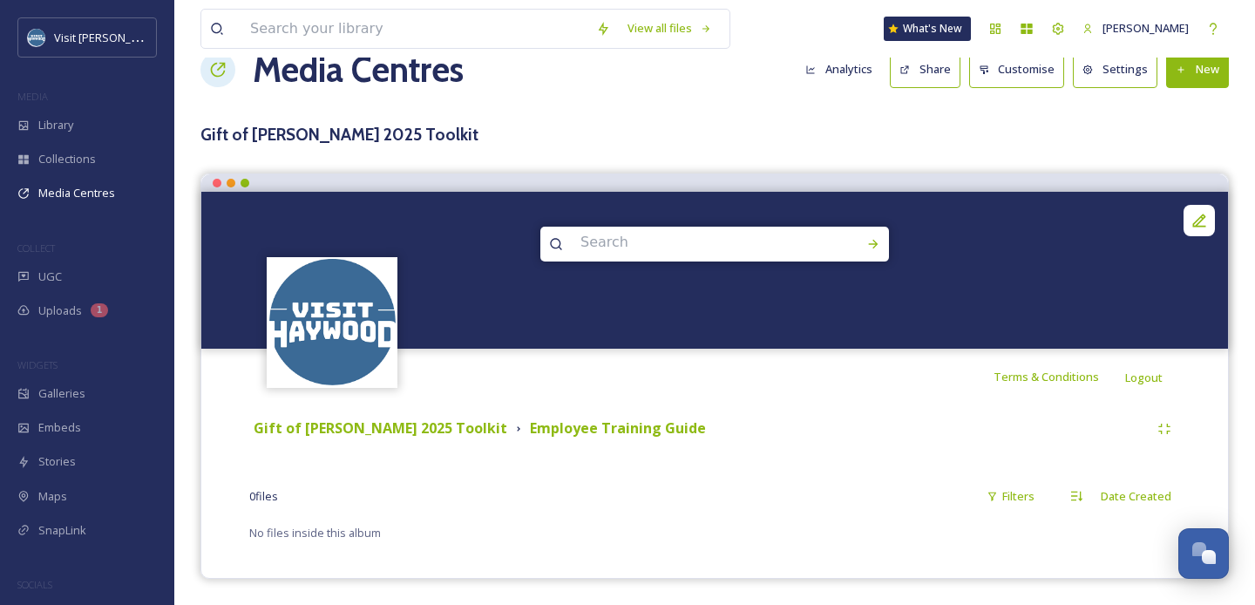
click at [1184, 78] on button "New" at bounding box center [1197, 69] width 63 height 36
click at [1178, 112] on span "Add Files" at bounding box center [1186, 110] width 47 height 17
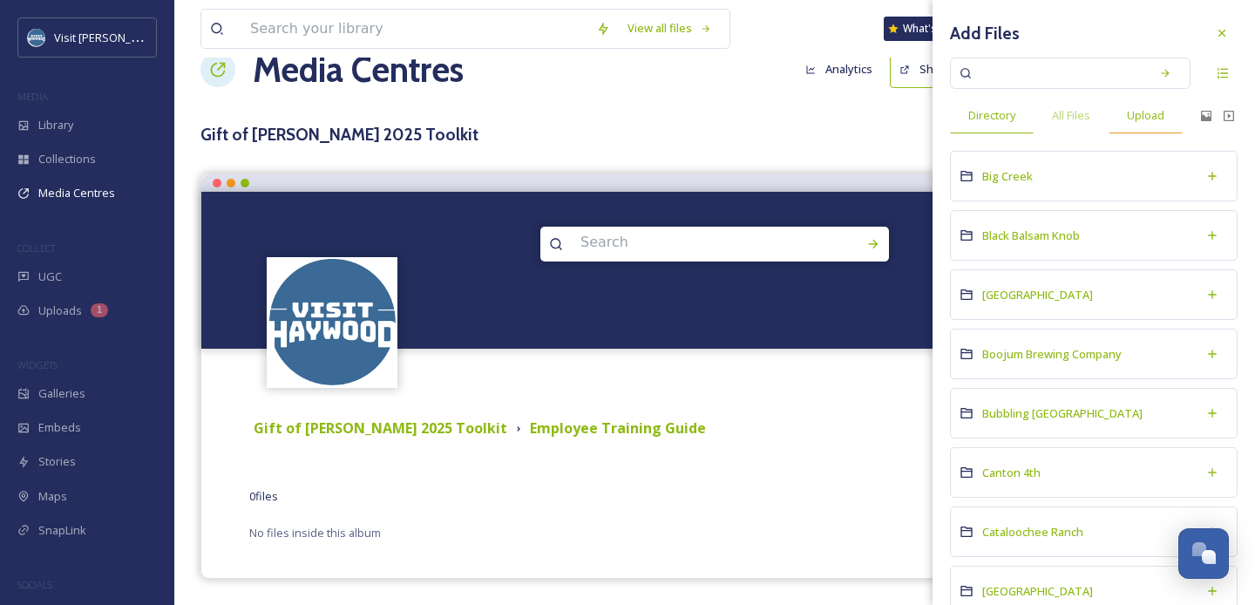
click at [1130, 121] on span "Upload" at bounding box center [1145, 115] width 37 height 17
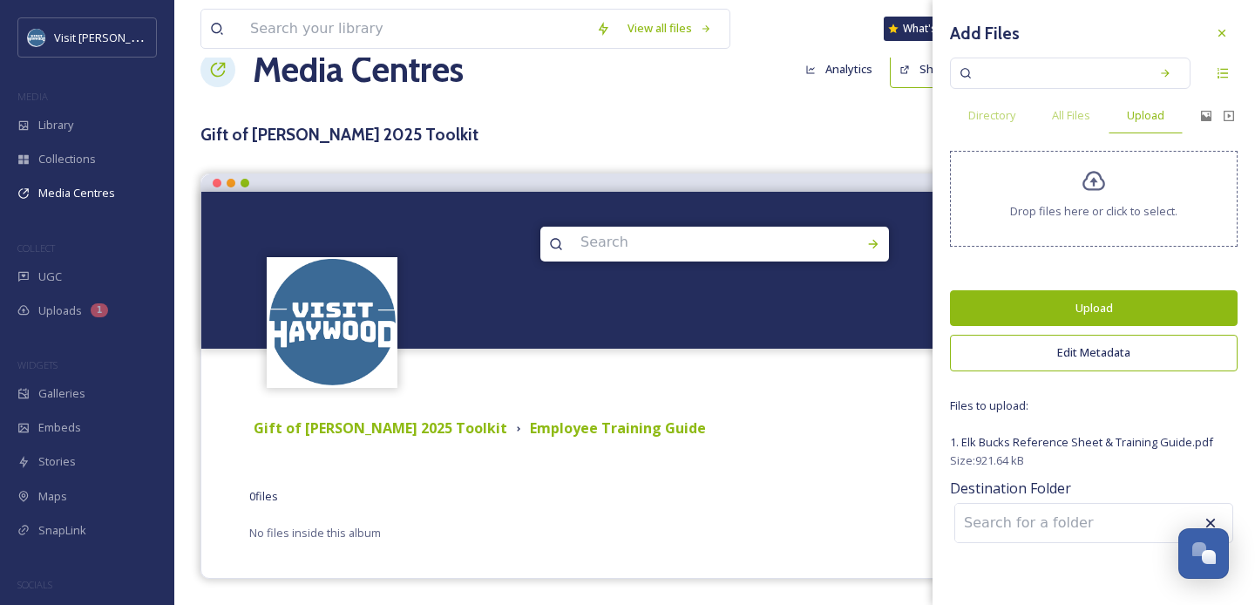
click at [1096, 309] on button "Upload" at bounding box center [1094, 308] width 288 height 36
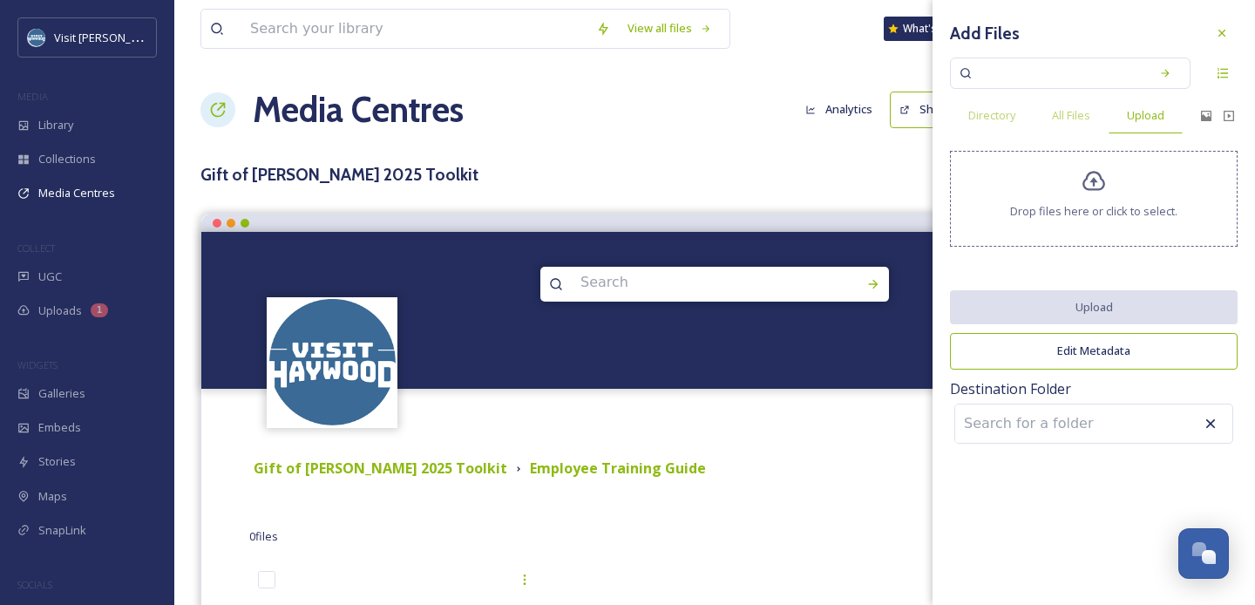
scroll to position [93, 0]
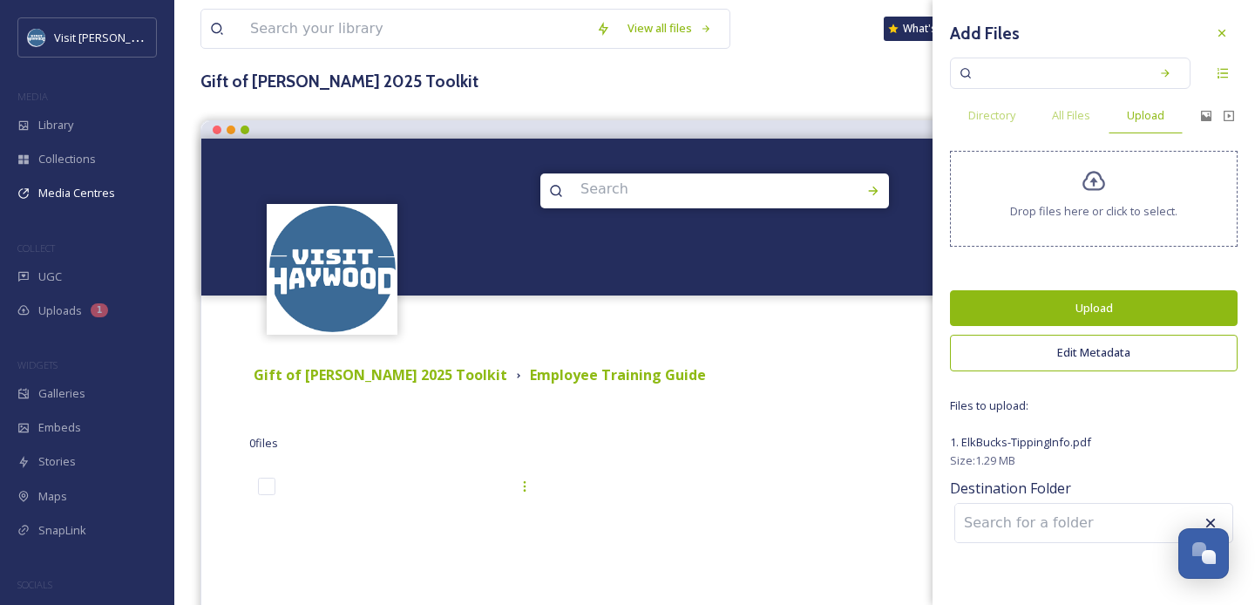
click at [1069, 308] on button "Upload" at bounding box center [1094, 308] width 288 height 36
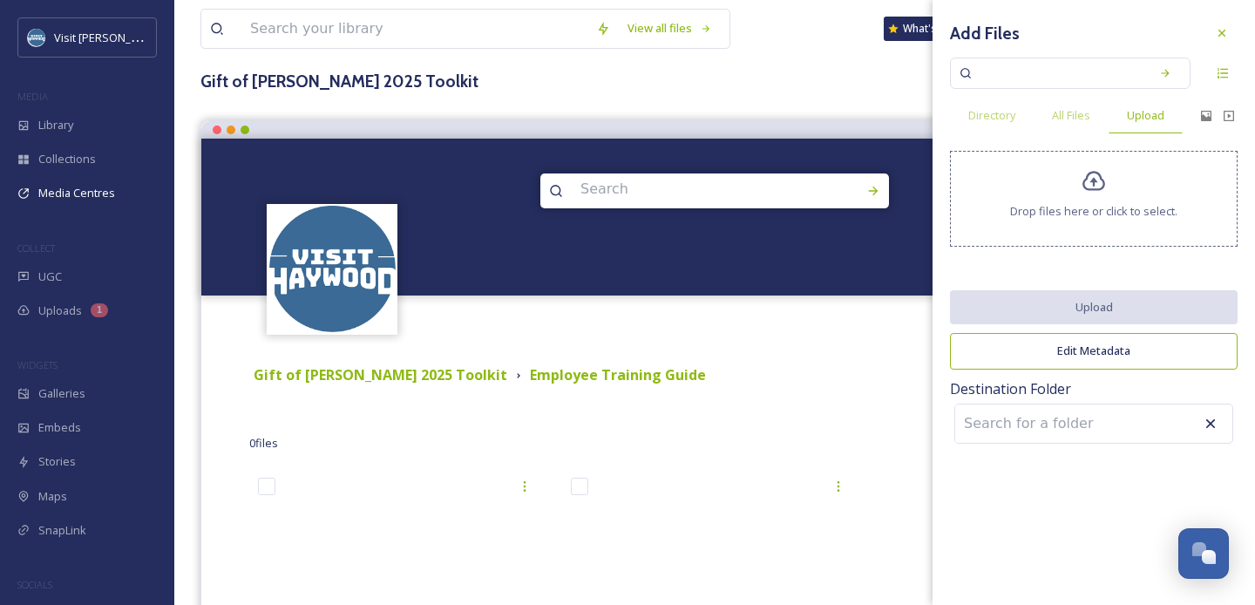
click at [721, 373] on div "Gift of [PERSON_NAME] 2025 Toolkit Employee Training Guide" at bounding box center [698, 375] width 899 height 22
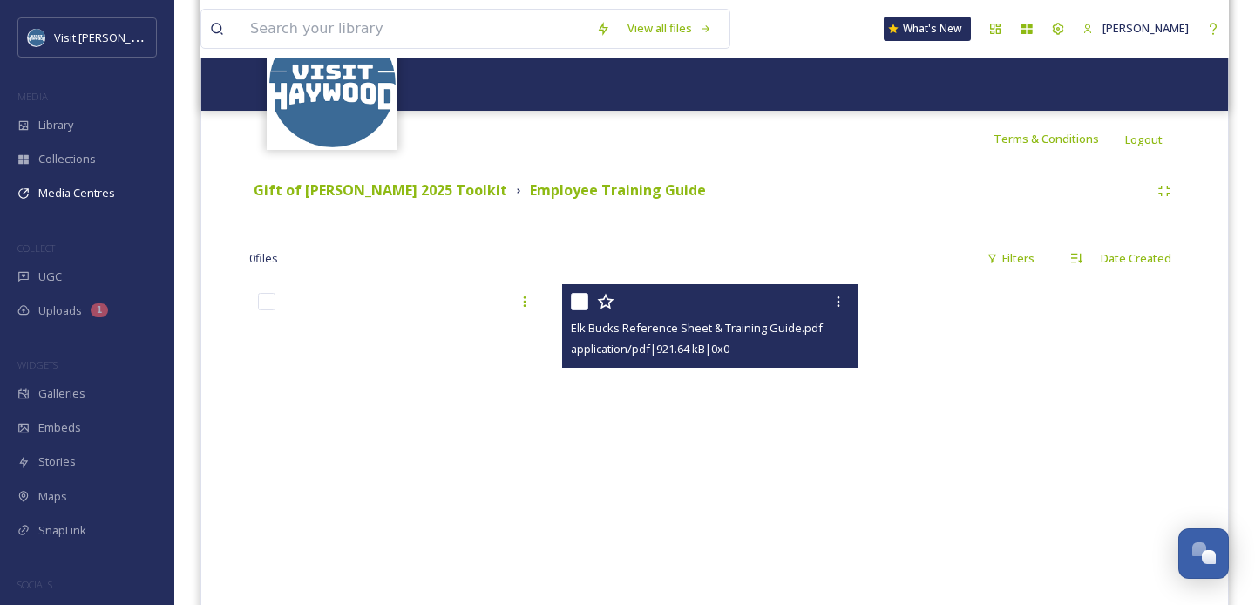
scroll to position [291, 0]
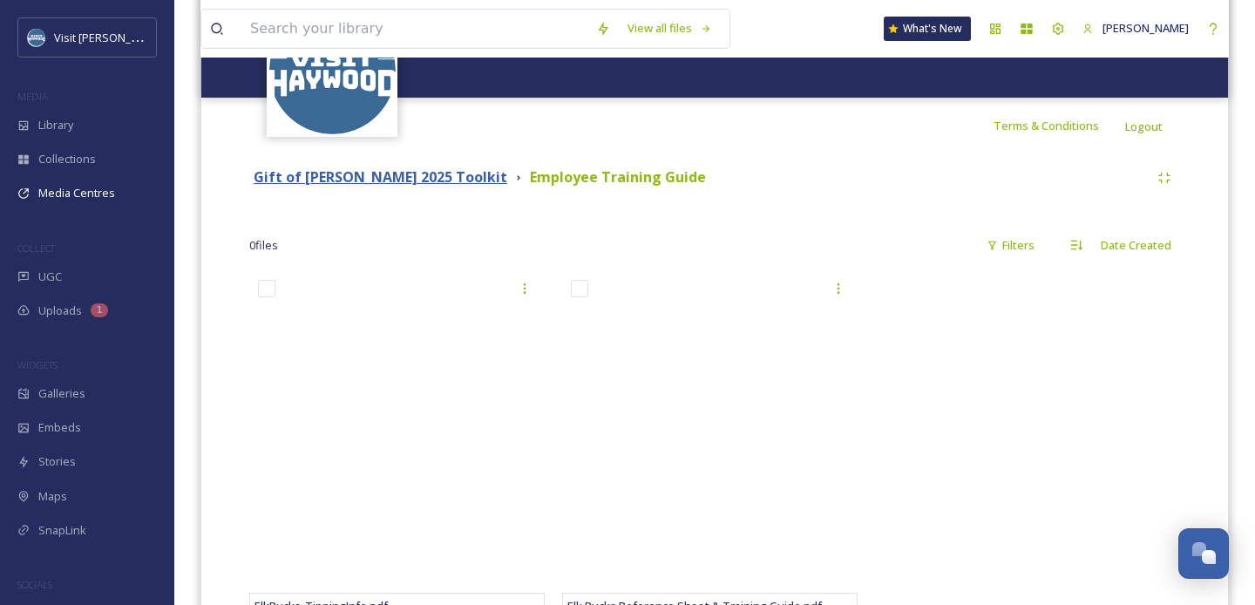
click at [401, 176] on strong "Gift of [PERSON_NAME] 2025 Toolkit" at bounding box center [381, 176] width 254 height 19
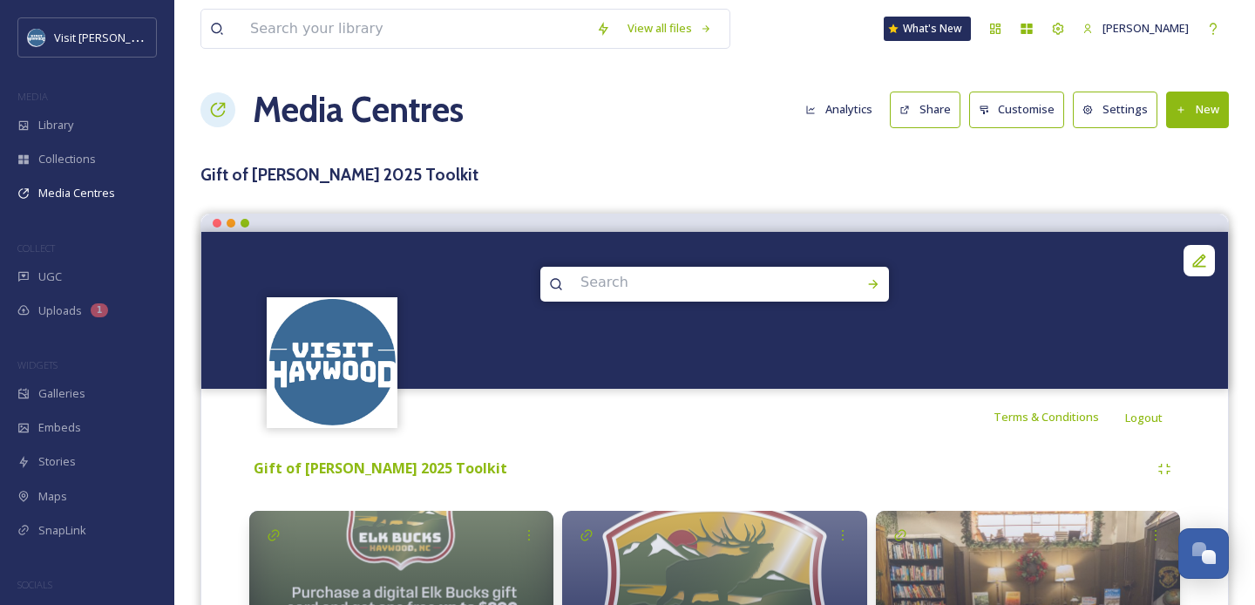
scroll to position [334, 0]
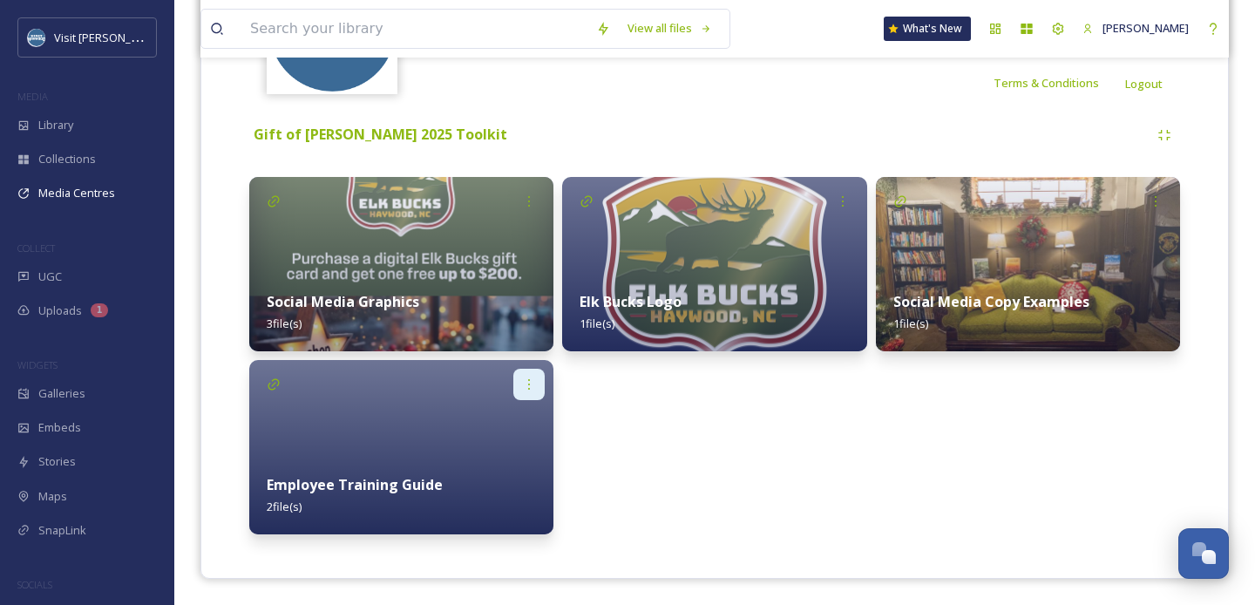
click at [528, 377] on icon at bounding box center [529, 384] width 14 height 14
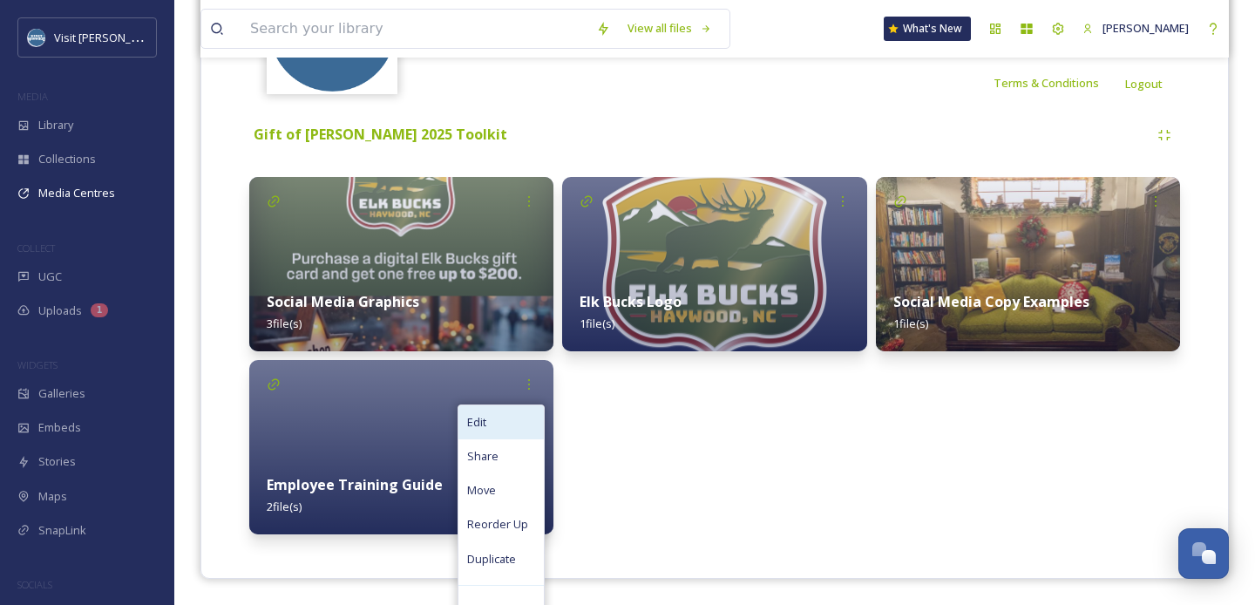
click at [495, 430] on div "Edit" at bounding box center [500, 422] width 85 height 34
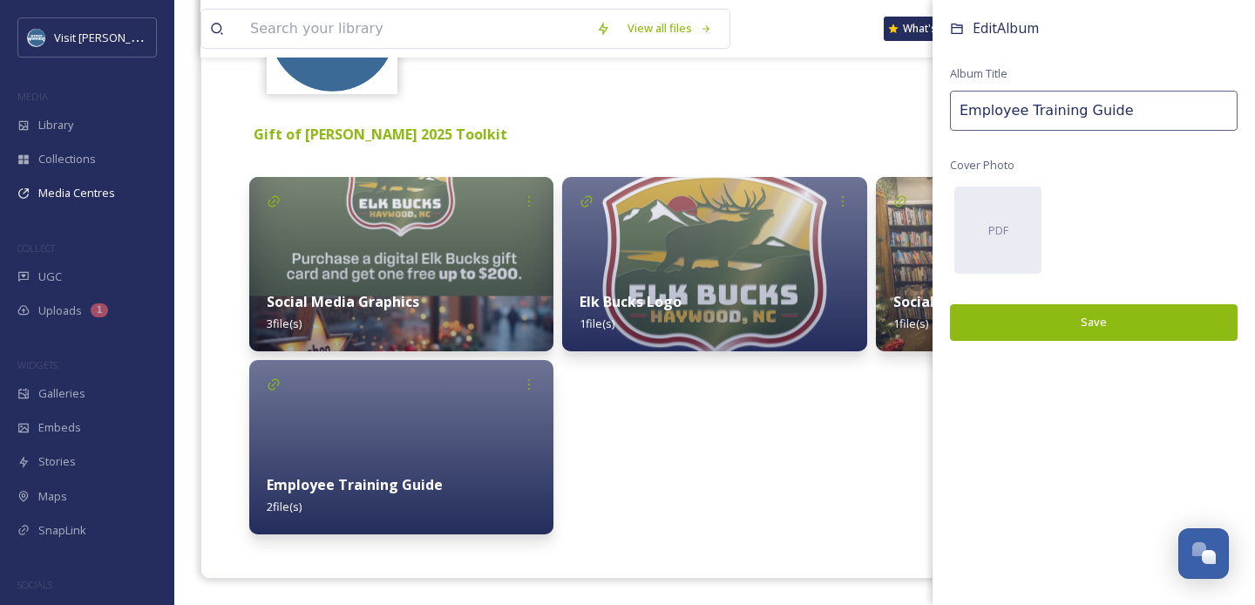
click at [1121, 112] on input "Employee Training Guide" at bounding box center [1094, 111] width 288 height 40
type input "Employee Training Guide & Tipping Info Sheet"
click at [1170, 317] on button "Save" at bounding box center [1094, 322] width 288 height 36
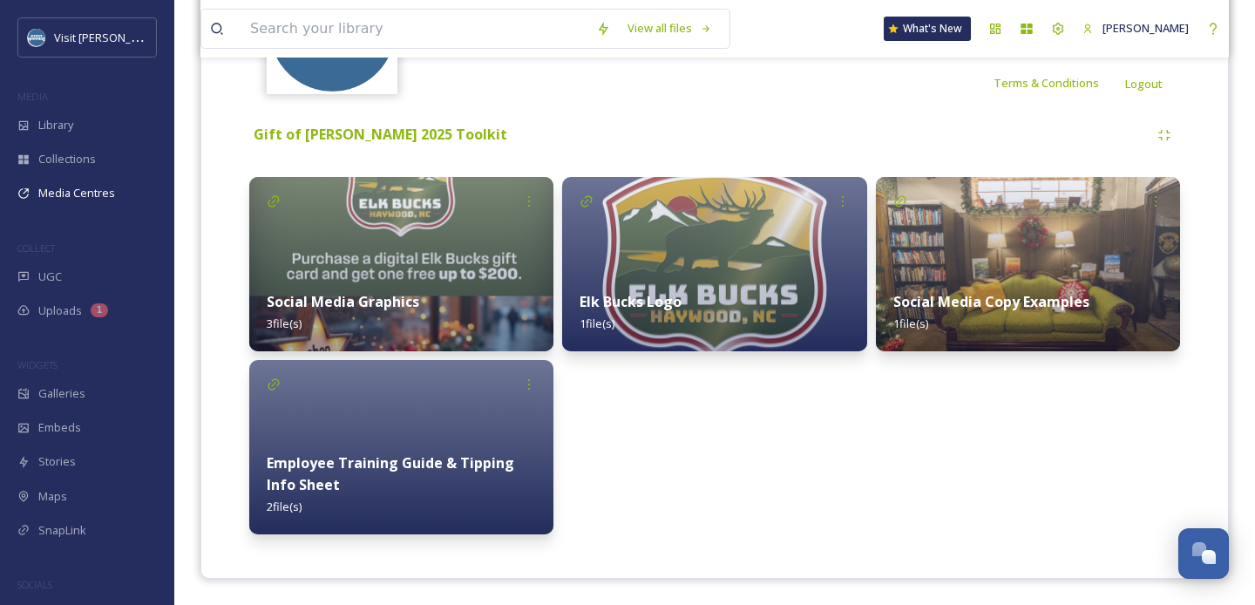
click at [937, 515] on div "Social Media Copy Examples 1 file(s)" at bounding box center [1028, 355] width 304 height 357
click at [741, 103] on div "Terms & Conditions Logout" at bounding box center [714, 83] width 1027 height 56
click at [1159, 200] on icon at bounding box center [1156, 201] width 14 height 14
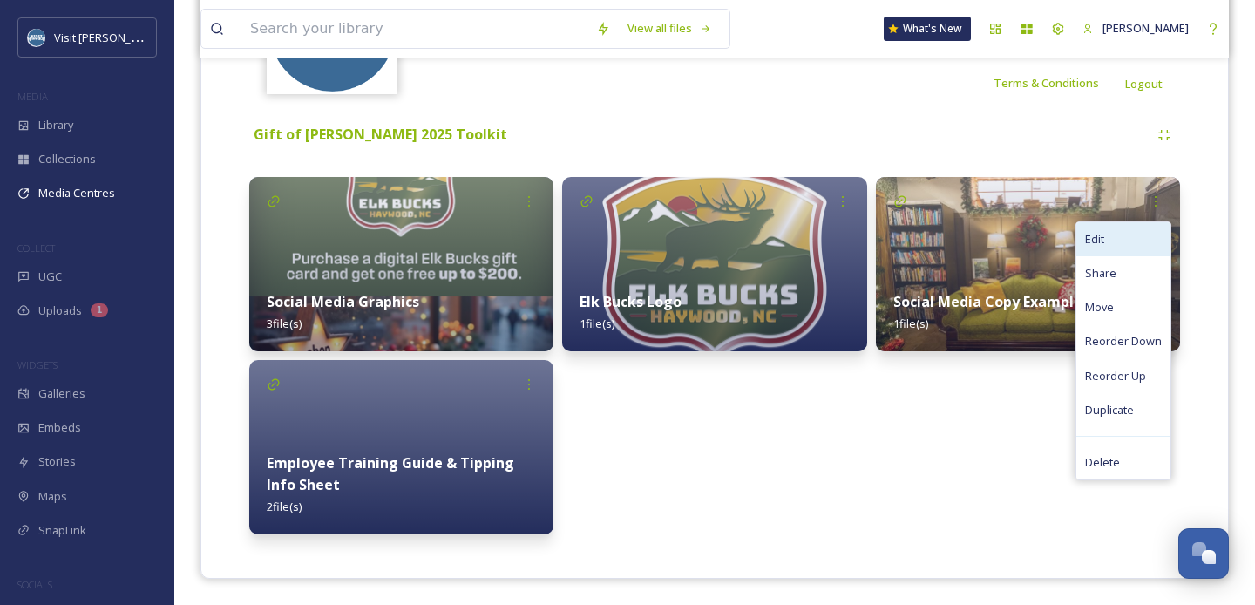
click at [1122, 242] on div "Edit" at bounding box center [1123, 239] width 94 height 34
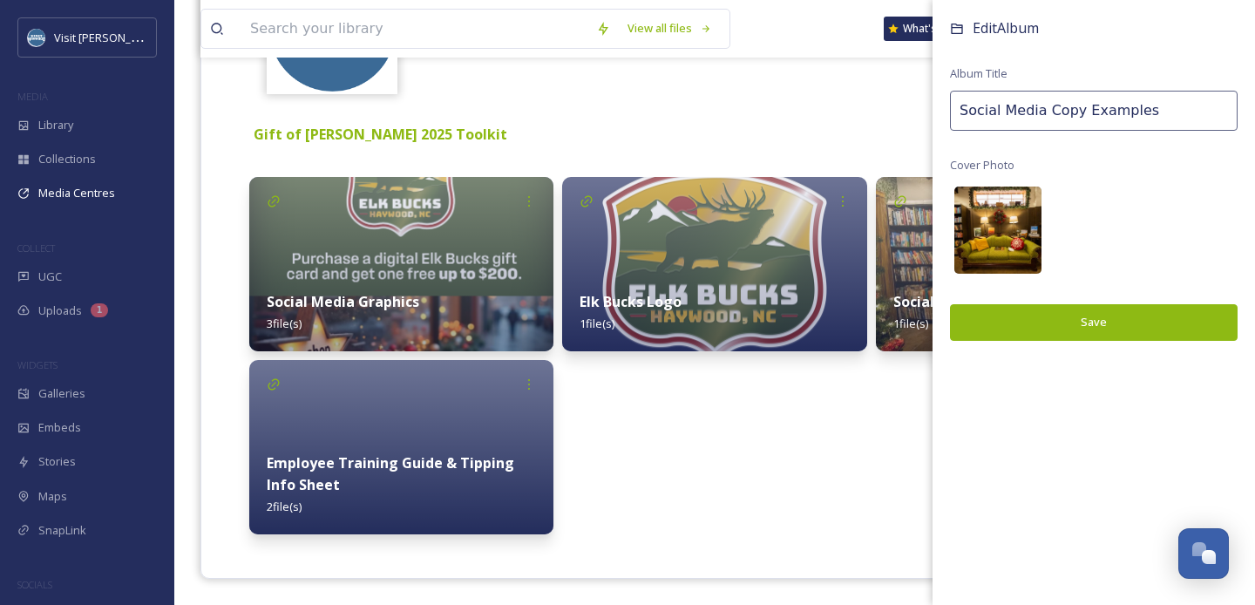
click at [1013, 242] on img at bounding box center [997, 230] width 87 height 87
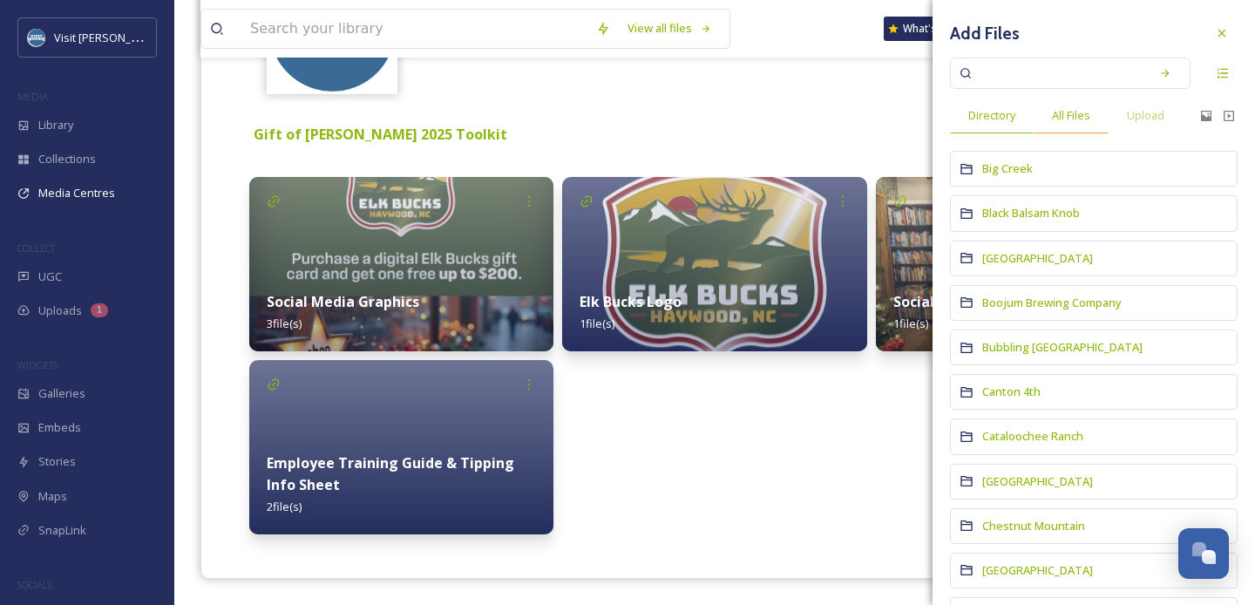
click at [1074, 126] on div "All Files" at bounding box center [1071, 116] width 75 height 36
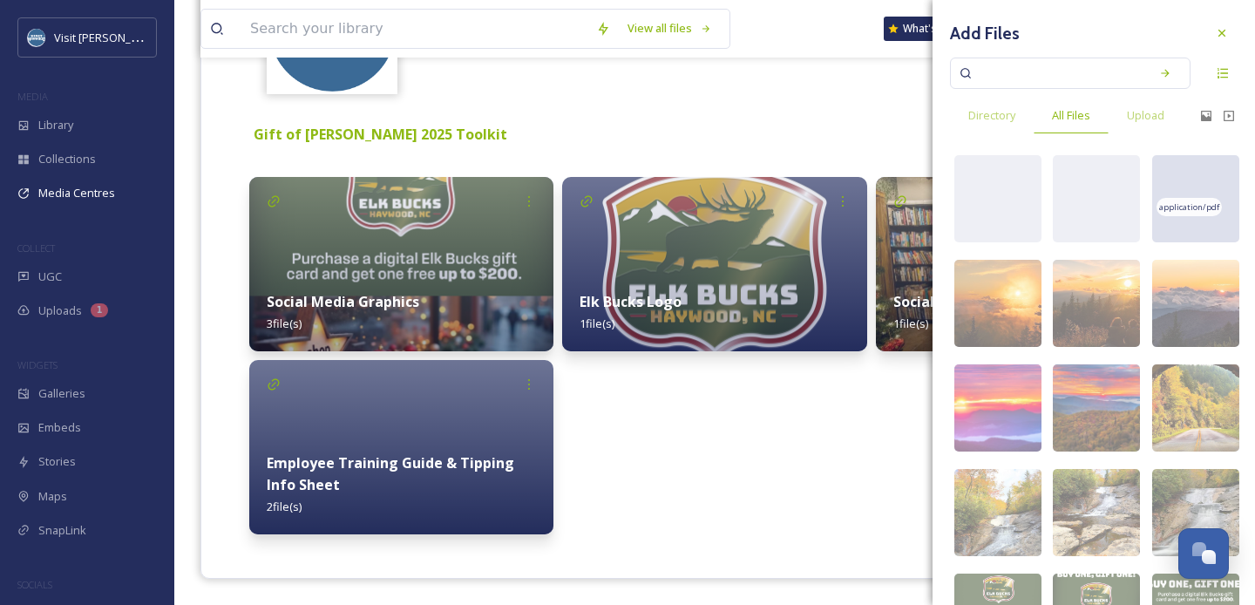
click at [1192, 215] on div "application/pdf" at bounding box center [1189, 207] width 65 height 18
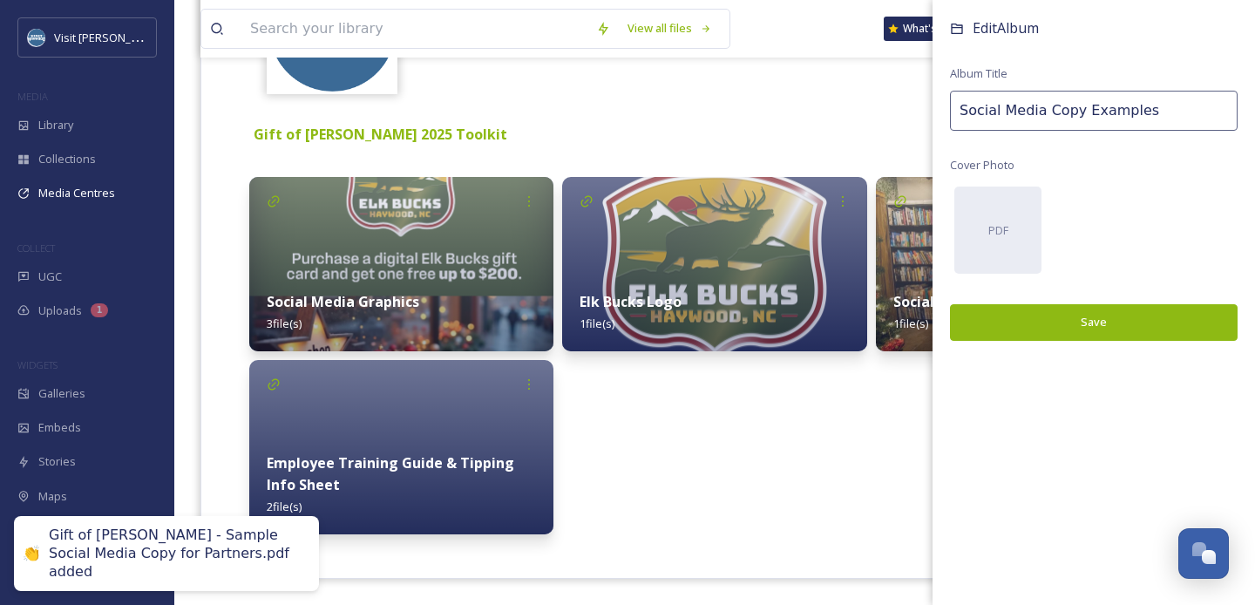
click at [1141, 328] on button "Save" at bounding box center [1094, 322] width 288 height 36
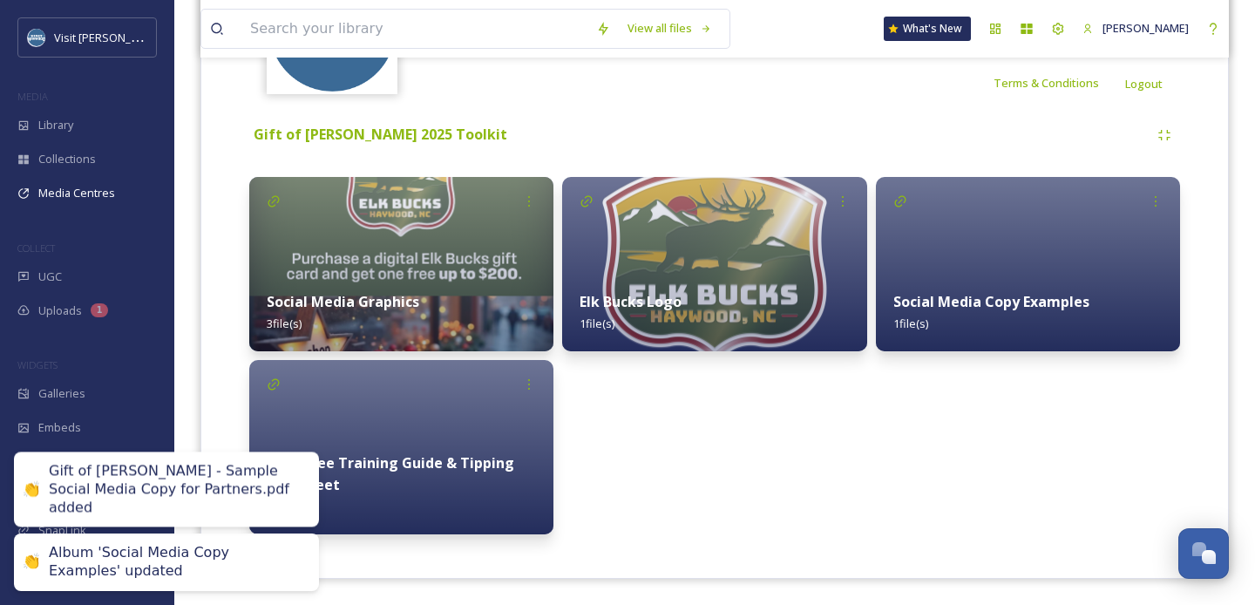
click at [773, 492] on div "Elk Bucks Logo 1 file(s)" at bounding box center [714, 355] width 304 height 357
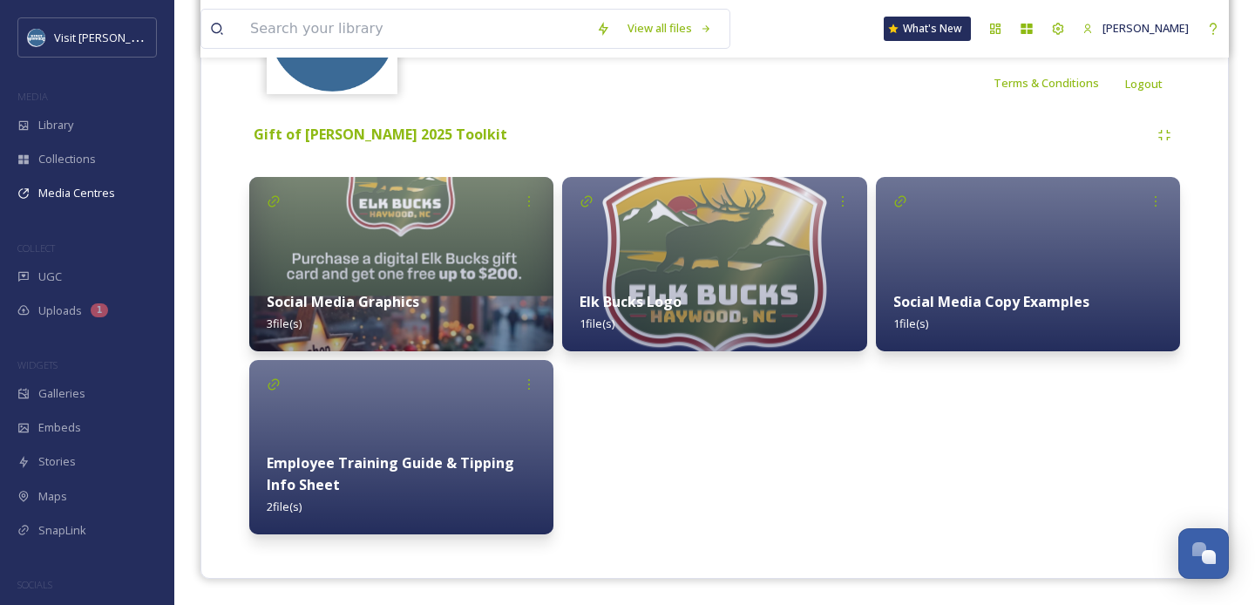
click at [760, 458] on div "Elk Bucks Logo 1 file(s)" at bounding box center [714, 355] width 304 height 357
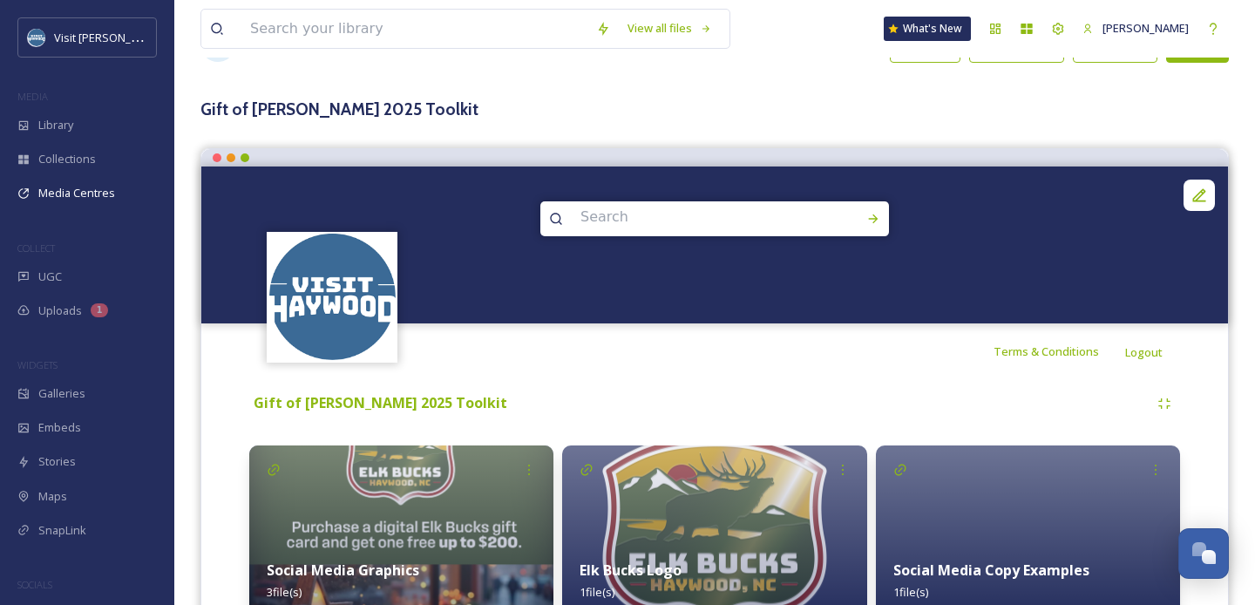
scroll to position [64, 0]
